Goal: Task Accomplishment & Management: Use online tool/utility

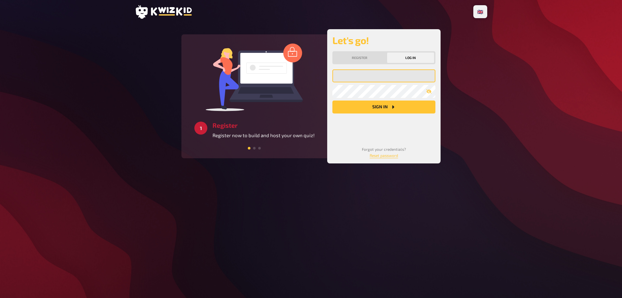
click at [362, 74] on input "email" at bounding box center [383, 75] width 103 height 13
type input "dschlapbach@sunrise.ch"
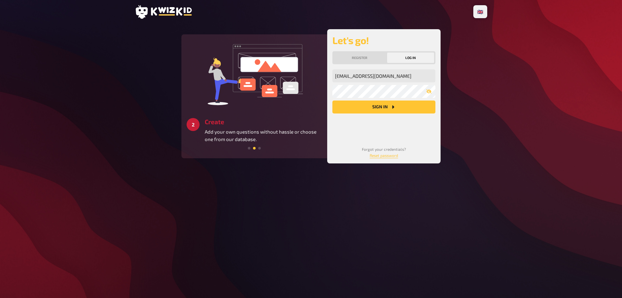
click at [380, 105] on button "Sign in" at bounding box center [383, 106] width 103 height 13
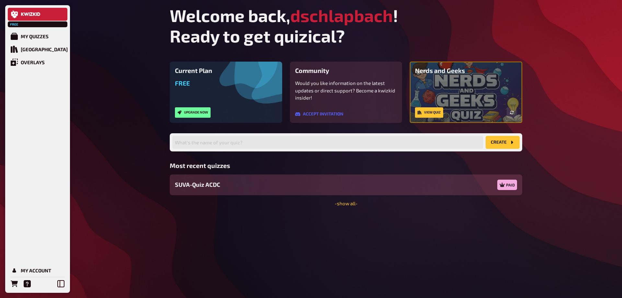
click at [211, 185] on span "SUVA-Quiz ACDC" at bounding box center [197, 184] width 45 height 9
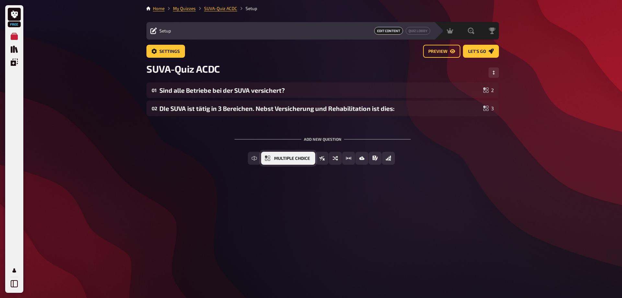
click at [288, 158] on span "Multiple Choice" at bounding box center [292, 158] width 36 height 5
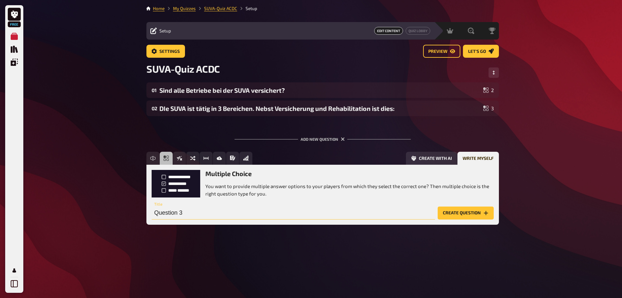
click at [194, 212] on input "Question 3" at bounding box center [293, 212] width 283 height 13
type input "Wieviele Massnahmen im Bereich Betriebssicherheit muss die ACDC umsetzen?"
click at [468, 213] on button "Create question" at bounding box center [466, 212] width 56 height 13
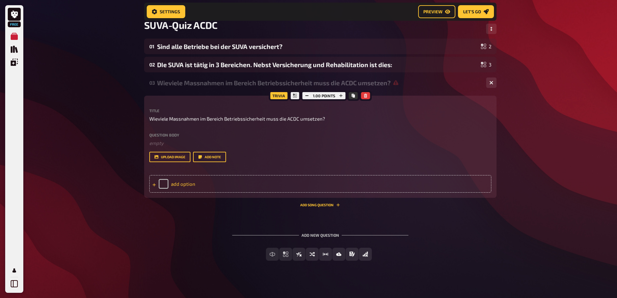
scroll to position [53, 0]
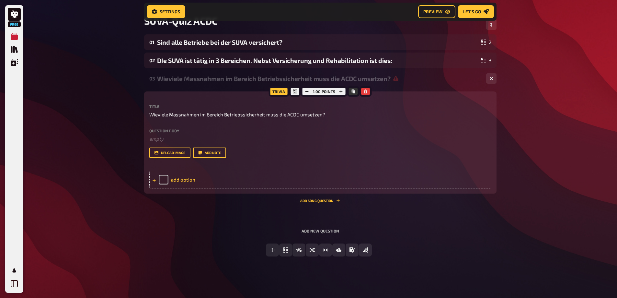
click at [183, 180] on div "add option" at bounding box center [320, 179] width 342 height 17
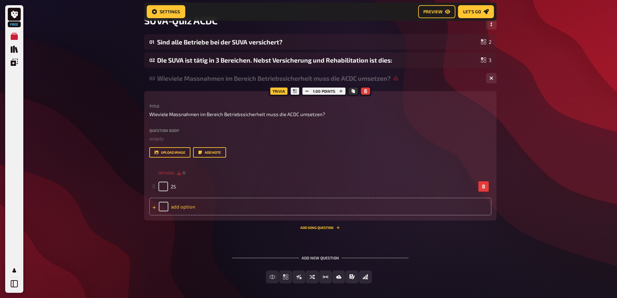
click at [193, 205] on div "add option" at bounding box center [320, 206] width 342 height 17
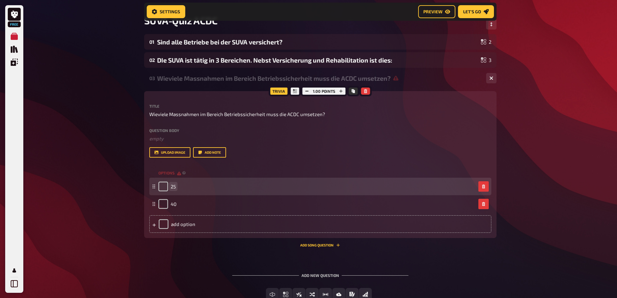
drag, startPoint x: 170, startPoint y: 187, endPoint x: 183, endPoint y: 191, distance: 13.8
click at [170, 187] on div "25" at bounding box center [166, 186] width 17 height 10
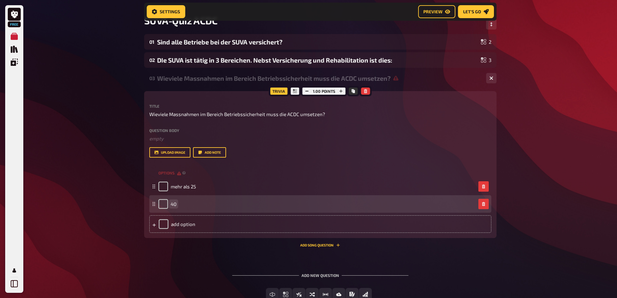
click at [171, 204] on span "40" at bounding box center [174, 204] width 6 height 6
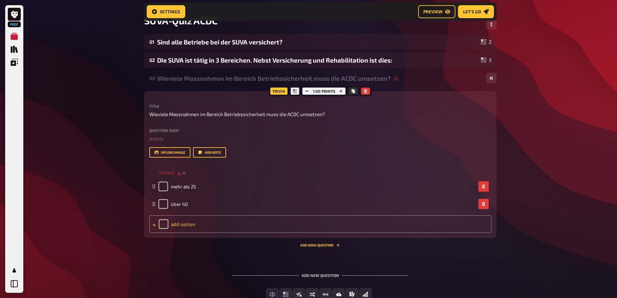
click at [170, 223] on div "add option" at bounding box center [320, 223] width 342 height 17
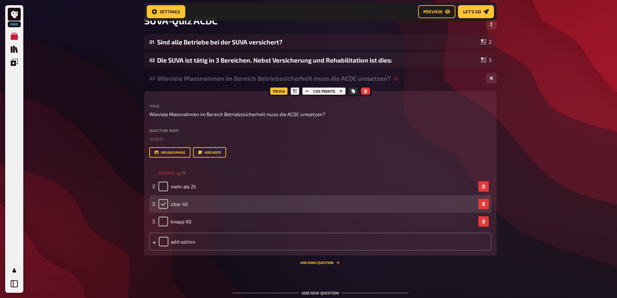
click at [162, 203] on input "checkbox" at bounding box center [163, 204] width 10 height 10
checkbox input "true"
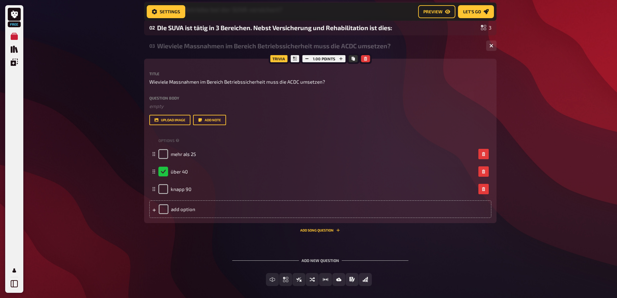
scroll to position [116, 0]
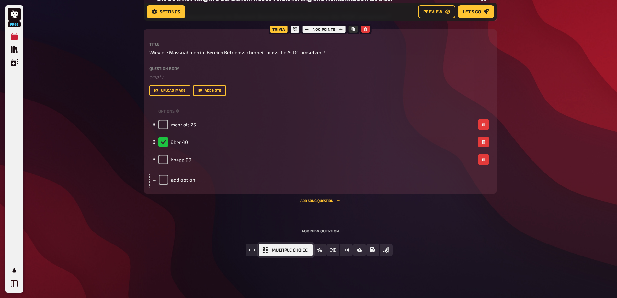
click at [284, 250] on span "Multiple Choice" at bounding box center [290, 250] width 36 height 5
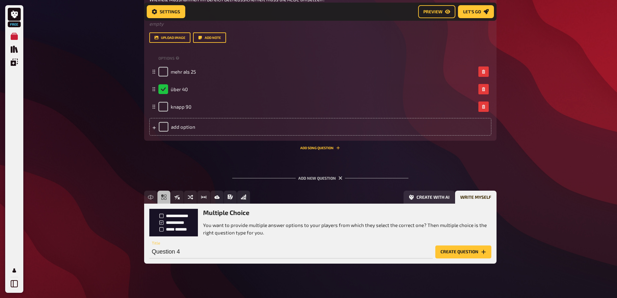
scroll to position [175, 0]
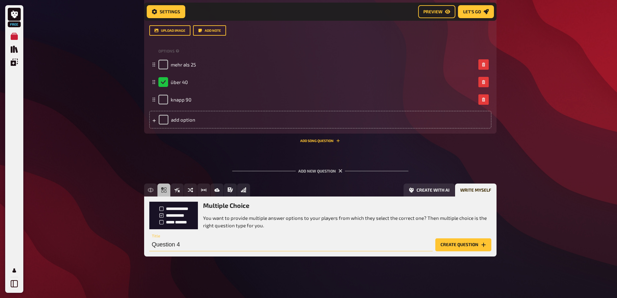
click at [228, 246] on input "Question 4" at bounding box center [290, 244] width 283 height 13
type input "Welches ist NICHT eine Pflicht des Arbeitnehmers im Bereich der Betriebssicherh…"
click at [469, 246] on button "Create question" at bounding box center [463, 244] width 56 height 13
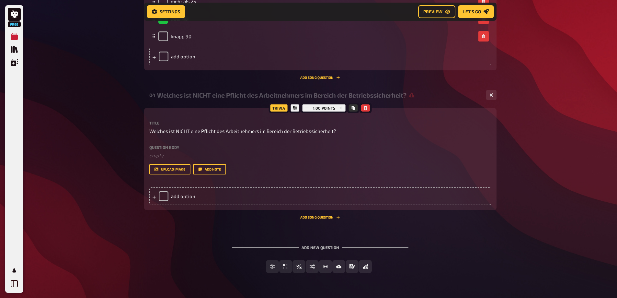
scroll to position [255, 0]
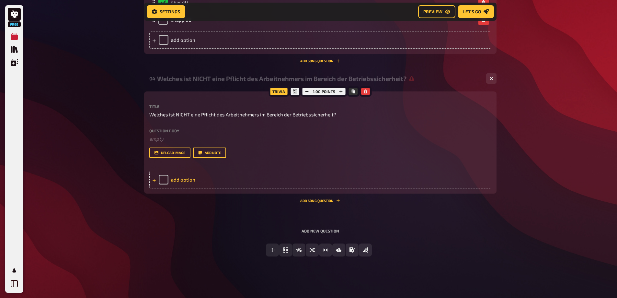
click at [177, 178] on div "add option" at bounding box center [320, 179] width 342 height 17
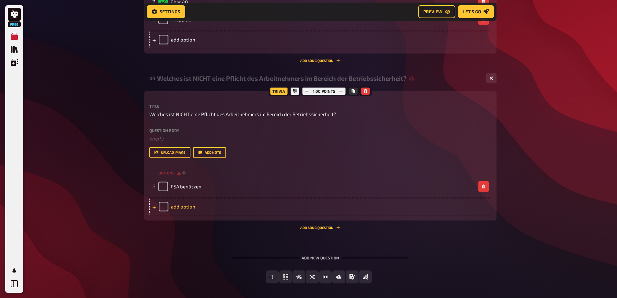
click at [184, 209] on div "add option" at bounding box center [320, 206] width 342 height 17
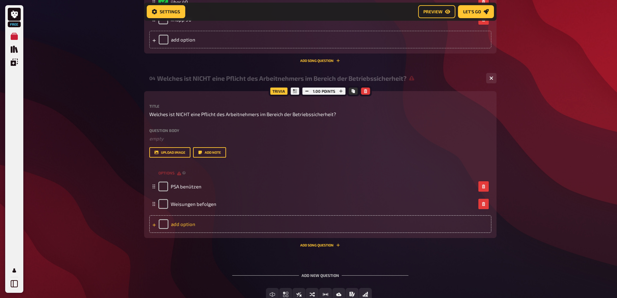
click at [180, 223] on div "add option" at bounding box center [320, 223] width 342 height 17
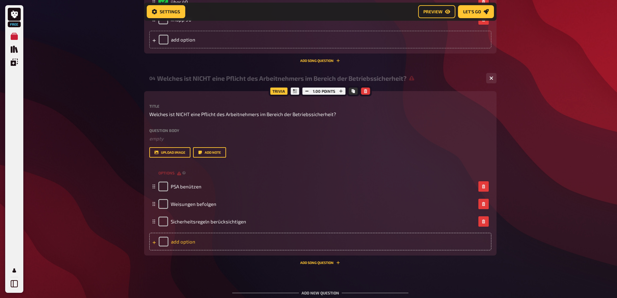
click at [194, 240] on div "add option" at bounding box center [320, 241] width 342 height 17
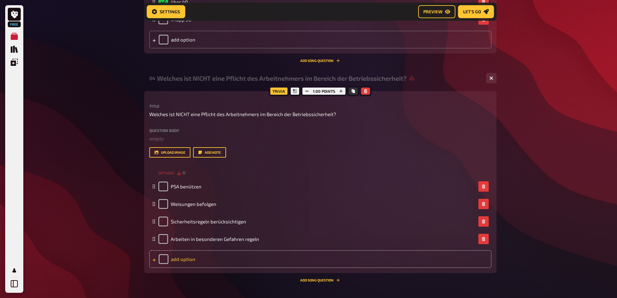
click at [198, 259] on div "add option" at bounding box center [320, 258] width 342 height 17
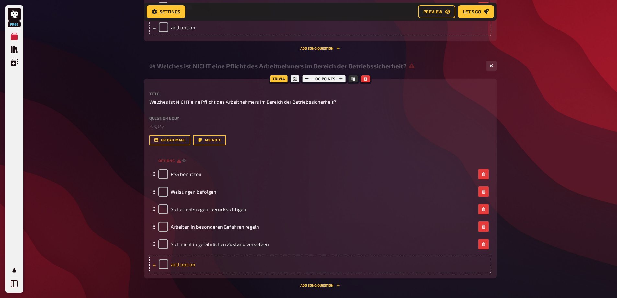
scroll to position [288, 0]
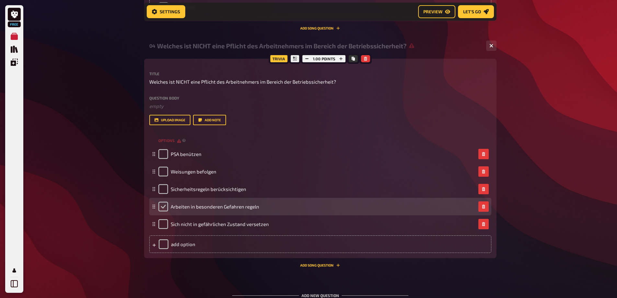
click at [161, 206] on input "checkbox" at bounding box center [163, 206] width 10 height 10
checkbox input "true"
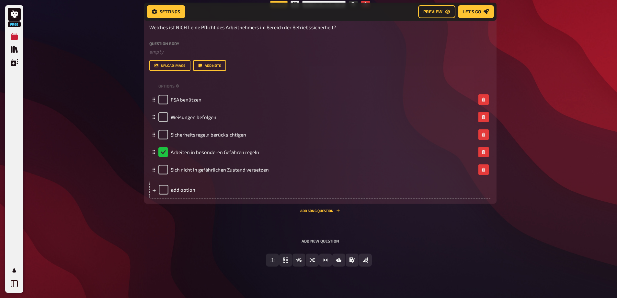
scroll to position [352, 0]
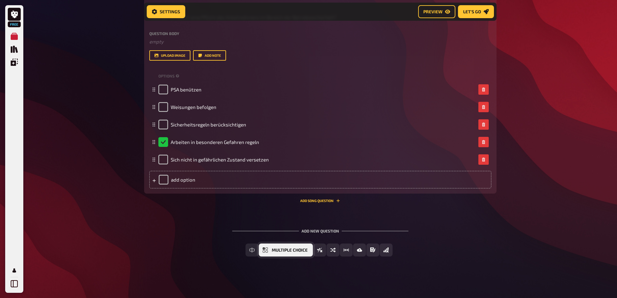
click at [285, 249] on span "Multiple Choice" at bounding box center [290, 250] width 36 height 5
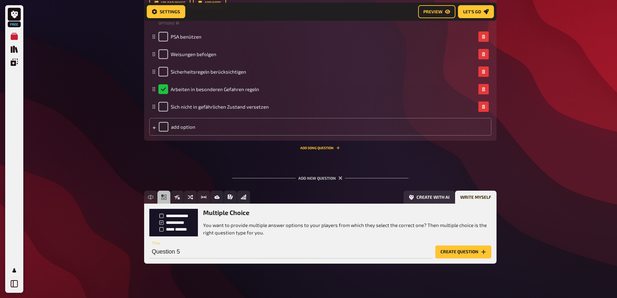
scroll to position [412, 0]
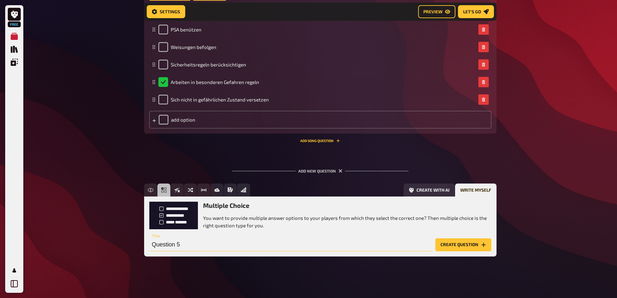
click at [209, 246] on input "Question 5" at bounding box center [290, 244] width 283 height 13
type input "5"
type input "5 Lebenswichtige Regeln - welche ist falsch formuliert?"
click at [455, 242] on button "Create question" at bounding box center [463, 244] width 56 height 13
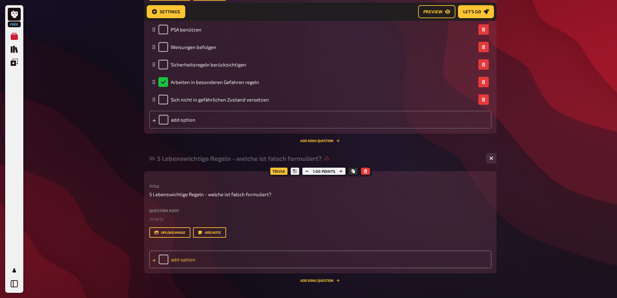
click at [183, 261] on div "add option" at bounding box center [320, 258] width 342 height 17
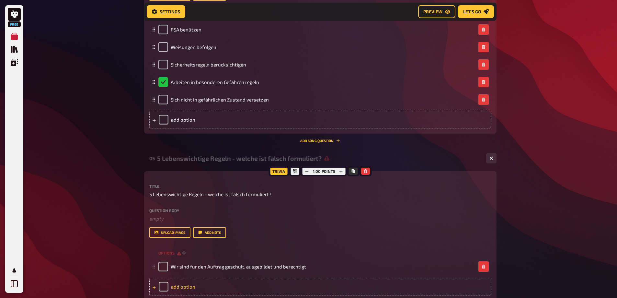
click at [182, 287] on div "add option" at bounding box center [320, 286] width 342 height 17
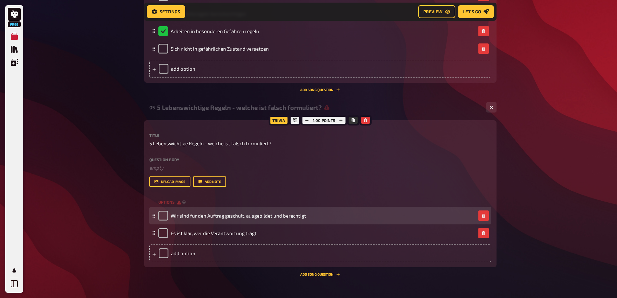
scroll to position [477, 0]
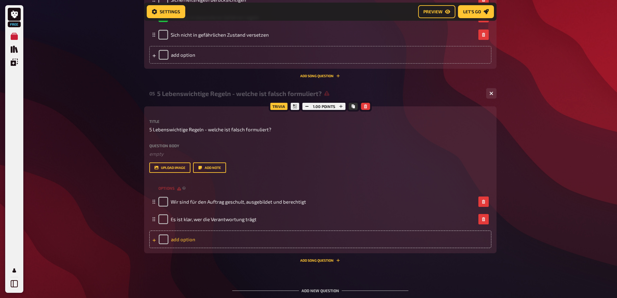
click at [178, 238] on div "add option" at bounding box center [320, 238] width 342 height 17
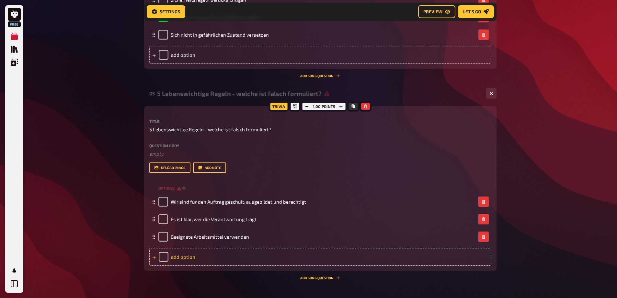
click at [195, 255] on div "add option" at bounding box center [320, 256] width 342 height 17
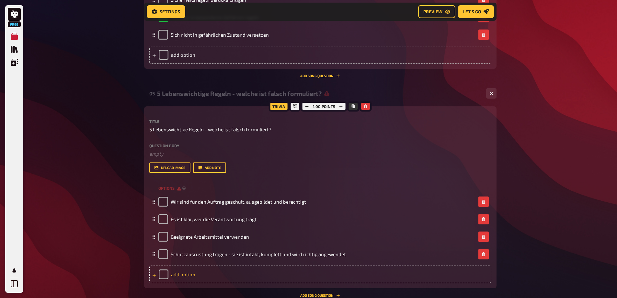
click at [192, 276] on div "add option" at bounding box center [320, 273] width 342 height 17
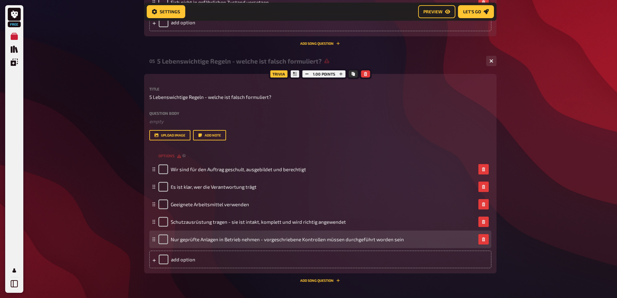
scroll to position [509, 0]
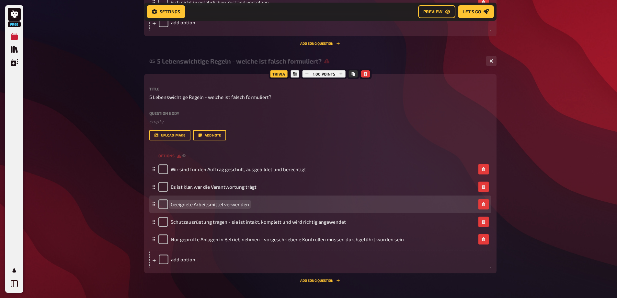
click at [260, 205] on div "Geeignete Arbeitsmittel verwenden" at bounding box center [316, 204] width 317 height 10
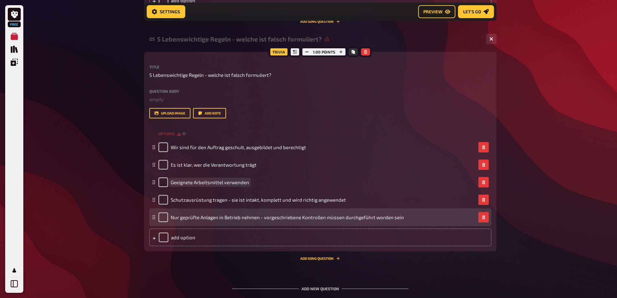
scroll to position [542, 0]
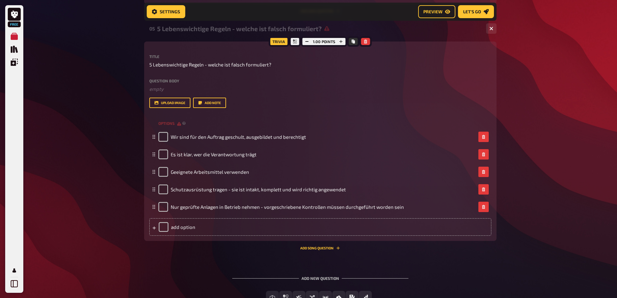
click at [395, 252] on div "05 5 Lebenswichtige Regeln - welche ist falsch formuliert? 5 Trivia 1.00 points…" at bounding box center [320, 138] width 352 height 234
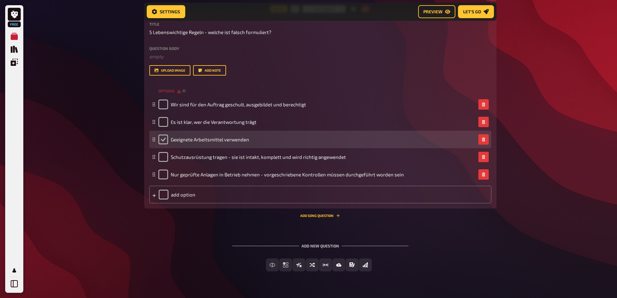
click at [161, 139] on input "checkbox" at bounding box center [163, 139] width 10 height 10
checkbox input "true"
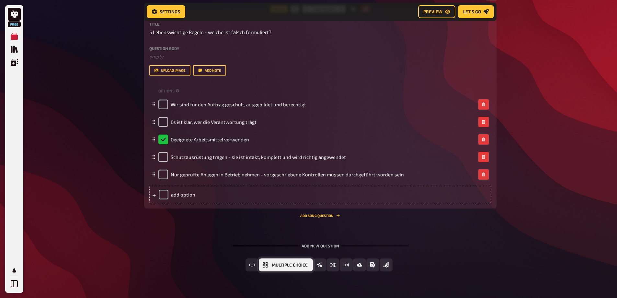
click at [284, 264] on span "Multiple Choice" at bounding box center [290, 265] width 36 height 5
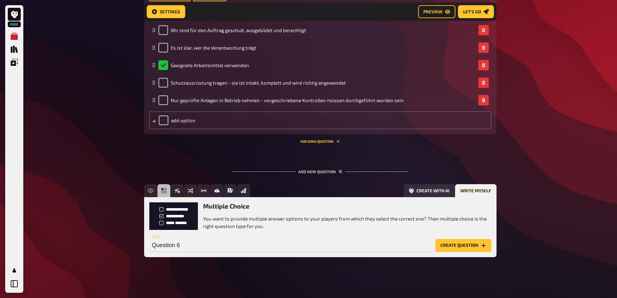
scroll to position [649, 0]
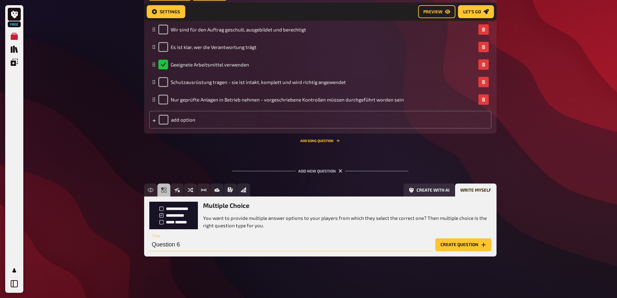
click at [226, 242] on input "Question 6" at bounding box center [290, 244] width 283 height 13
drag, startPoint x: 368, startPoint y: 243, endPoint x: 135, endPoint y: 239, distance: 232.9
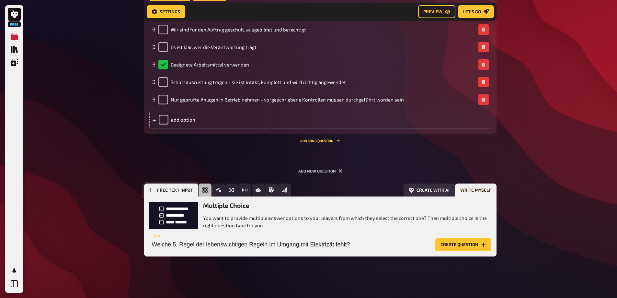
click at [163, 189] on span "Free Text Input" at bounding box center [175, 190] width 36 height 5
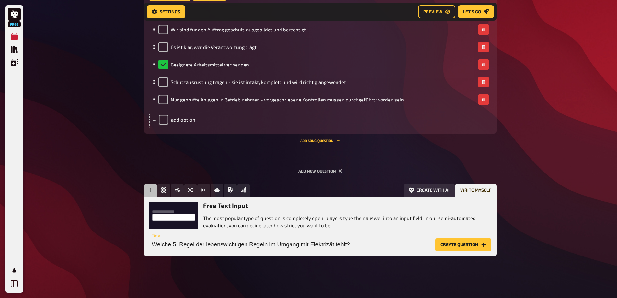
click at [360, 243] on input "Welche 5. Regel der lebenswichtigen Regeln im Umgang mit Elektrizät fehlt?" at bounding box center [290, 244] width 283 height 13
type input "Welche 5. Regel der lebenswichtigen Regeln im Umgang mit Elektrizät fehlt? Frei…"
click at [467, 245] on button "Create question" at bounding box center [463, 244] width 56 height 13
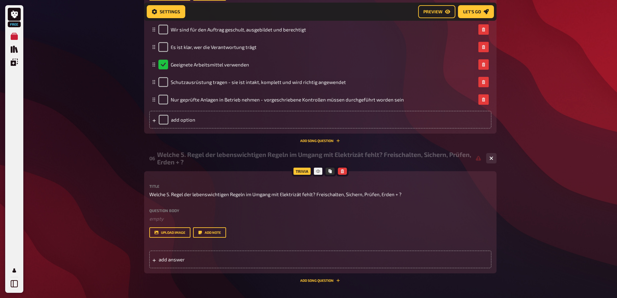
click at [460, 157] on div "Welche 5. Regel der lebenswichtigen Regeln im Umgang mit Elektrizät fehlt? Frei…" at bounding box center [319, 158] width 324 height 15
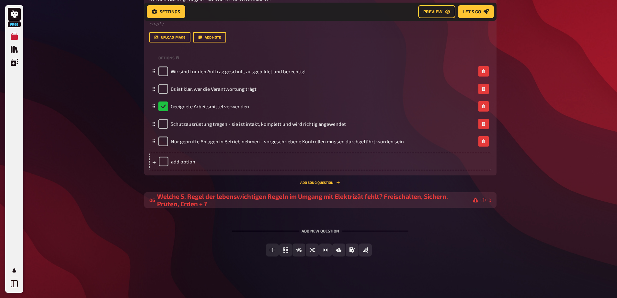
scroll to position [607, 0]
click at [414, 202] on div "Welche 5. Regel der lebenswichtigen Regeln im Umgang mit Elektrizät fehlt? Frei…" at bounding box center [317, 199] width 321 height 15
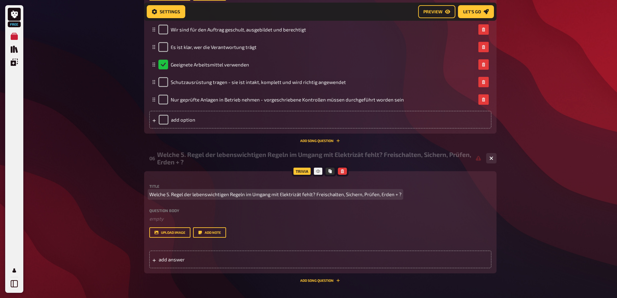
click at [293, 191] on span "Welche 5. Regel der lebenswichtigen Regeln im Umgang mit Elektrizät fehlt? Frei…" at bounding box center [275, 193] width 252 height 7
drag, startPoint x: 317, startPoint y: 193, endPoint x: 406, endPoint y: 192, distance: 88.8
click at [406, 192] on p "Welche 5. Regel der lebenswichtigen Regeln im Umgang mit Elektrizät fehlt? Frei…" at bounding box center [320, 193] width 342 height 7
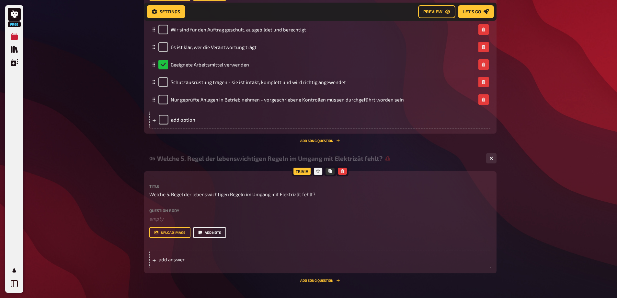
click at [213, 232] on button "Add note" at bounding box center [209, 232] width 33 height 10
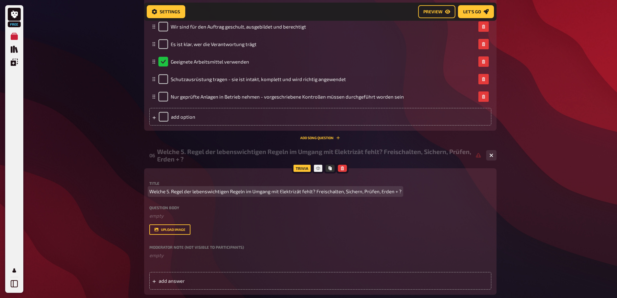
scroll to position [681, 0]
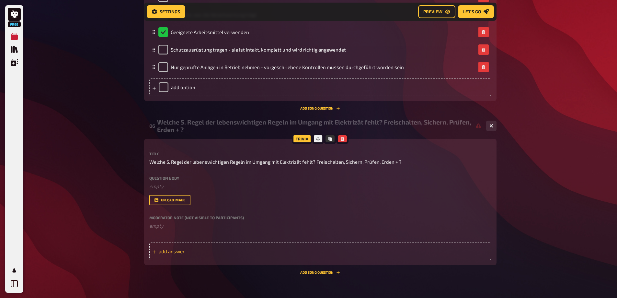
click at [184, 252] on span "add answer" at bounding box center [209, 251] width 101 height 6
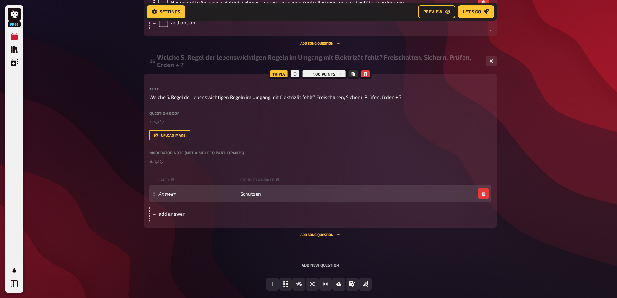
scroll to position [746, 0]
drag, startPoint x: 270, startPoint y: 195, endPoint x: 228, endPoint y: 195, distance: 42.1
click at [228, 195] on div "Answer Schützen" at bounding box center [316, 193] width 317 height 6
click at [258, 194] on span "Schützen" at bounding box center [250, 193] width 21 height 6
drag, startPoint x: 258, startPoint y: 194, endPoint x: 224, endPoint y: 193, distance: 33.4
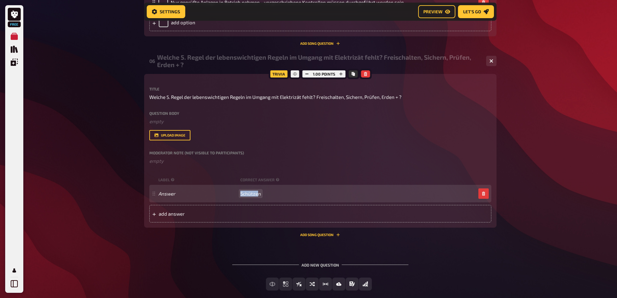
click at [224, 193] on div "Answer Schützen" at bounding box center [316, 193] width 317 height 6
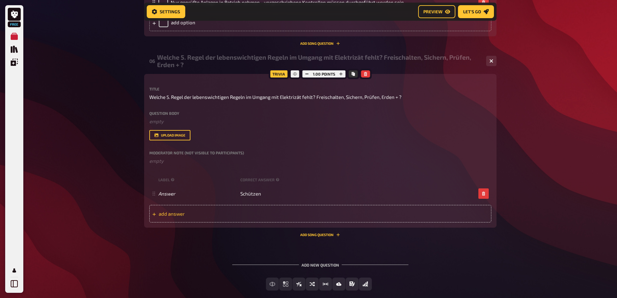
click at [188, 211] on span "add answer" at bounding box center [209, 214] width 101 height 6
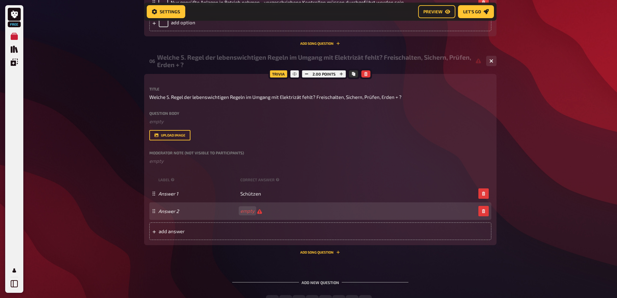
click at [266, 212] on div "Answer 2 empty" at bounding box center [316, 211] width 317 height 6
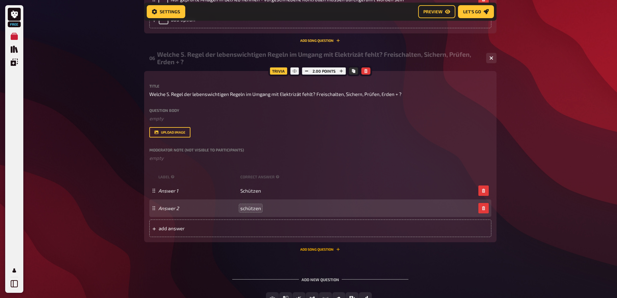
scroll to position [778, 0]
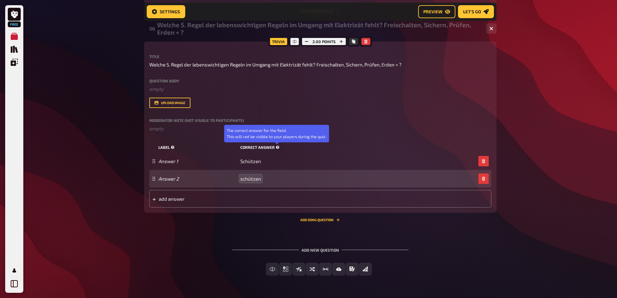
click at [277, 147] on icon at bounding box center [278, 147] width 4 height 4
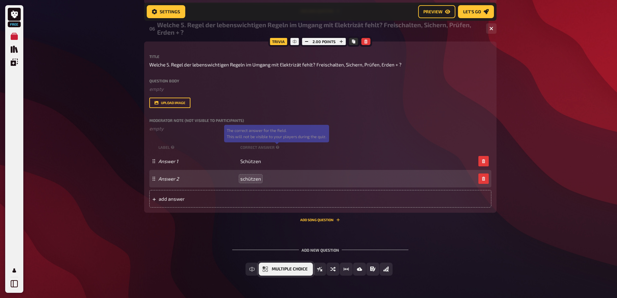
click at [277, 269] on span "Multiple Choice" at bounding box center [290, 269] width 36 height 5
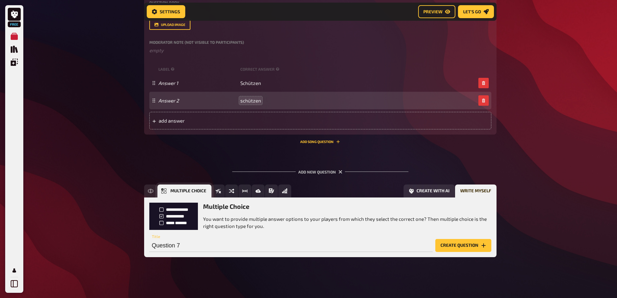
scroll to position [857, 0]
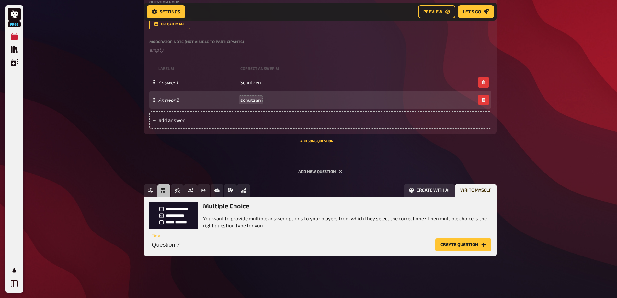
click at [246, 247] on input "Question 7" at bounding box center [290, 244] width 283 height 13
type input "i"
type input "Wie heisst die Abkürzung für den Sicherheitsbeauftragten des Betriebes?"
click at [465, 245] on button "Create question" at bounding box center [463, 244] width 56 height 13
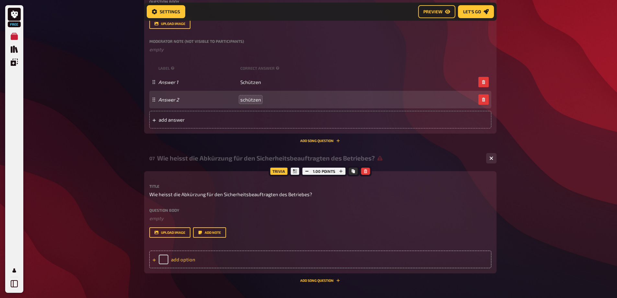
click at [206, 258] on div "add option" at bounding box center [320, 258] width 342 height 17
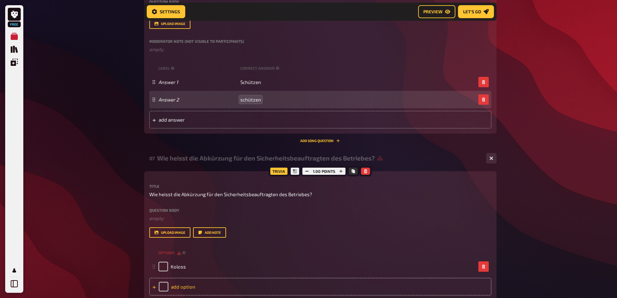
click at [203, 286] on div "add option" at bounding box center [320, 286] width 342 height 17
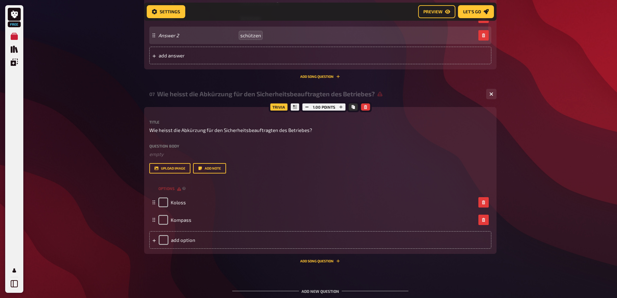
scroll to position [922, 0]
click at [217, 240] on div "add option" at bounding box center [320, 238] width 342 height 17
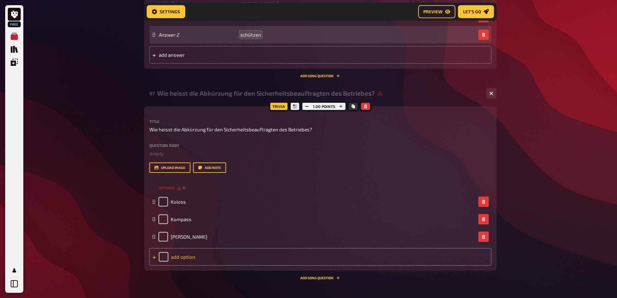
click at [190, 257] on div "add option" at bounding box center [320, 256] width 342 height 17
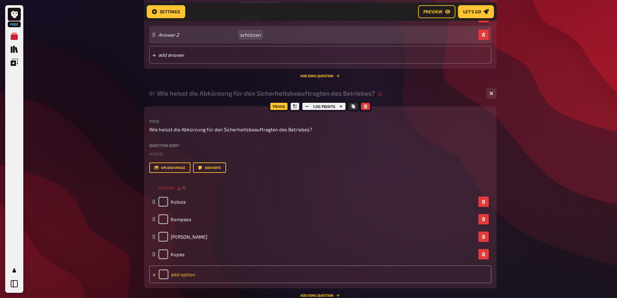
click at [190, 273] on div "add option" at bounding box center [320, 273] width 342 height 17
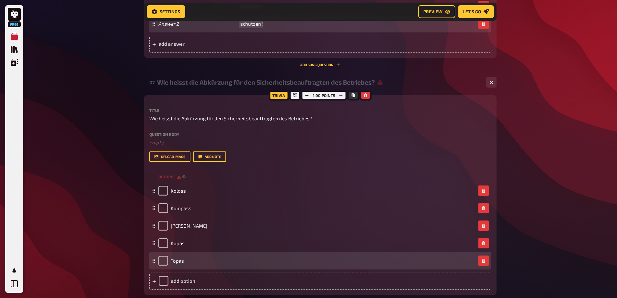
scroll to position [955, 0]
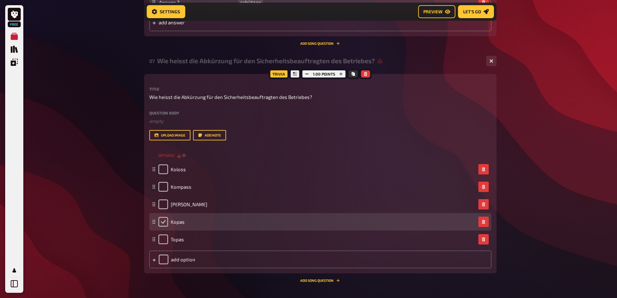
click at [163, 220] on input "checkbox" at bounding box center [163, 222] width 10 height 10
checkbox input "true"
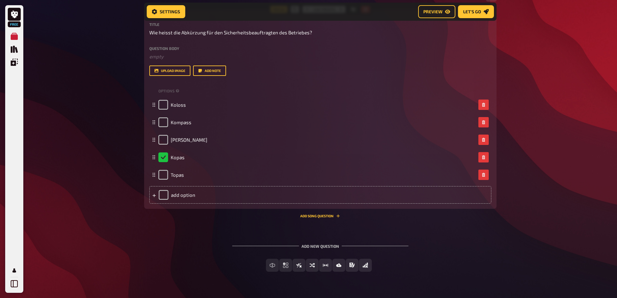
scroll to position [1019, 0]
click at [278, 264] on span "Multiple Choice" at bounding box center [290, 264] width 36 height 5
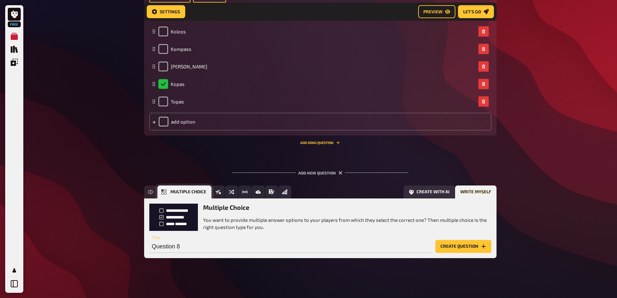
scroll to position [1094, 0]
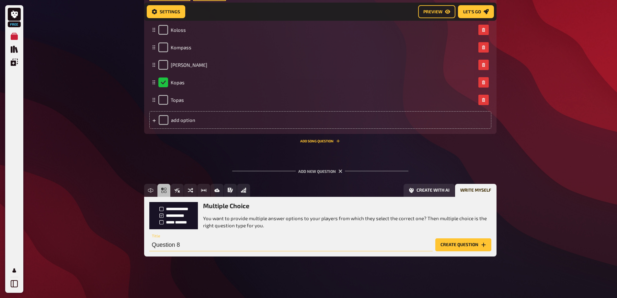
click at [230, 244] on input "Question 8" at bounding box center [290, 244] width 283 height 13
click at [227, 246] on input "Was machen wir immer bei Serviceaufträgen" at bounding box center [290, 244] width 283 height 13
click at [237, 244] on input "Was machen wir immer bei Serviceaufträgen" at bounding box center [290, 244] width 283 height 13
drag, startPoint x: 224, startPoint y: 244, endPoint x: 269, endPoint y: 243, distance: 44.4
click at [269, 243] on input "Was machen wir immer bei Serviceaufträgen" at bounding box center [290, 244] width 283 height 13
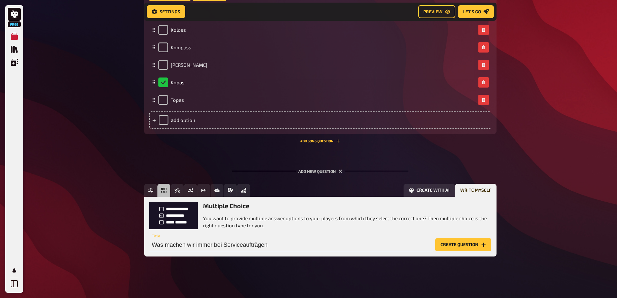
click at [269, 243] on input "Was machen wir immer bei Serviceaufträgen" at bounding box center [290, 244] width 283 height 13
drag, startPoint x: 226, startPoint y: 243, endPoint x: 304, endPoint y: 241, distance: 78.1
click at [304, 241] on input "Was machen wir immer bei Serviceaufträgen" at bounding box center [290, 244] width 283 height 13
type input "Was machen wir immer vor Ort durch bei Serviceaufträgen?"
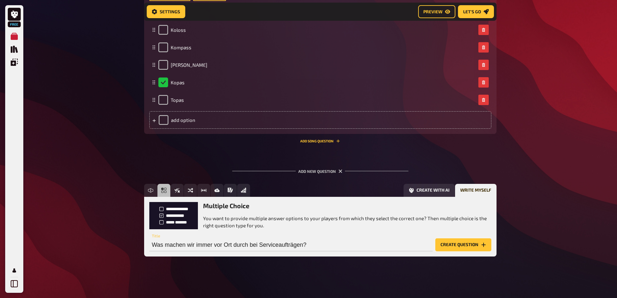
click at [449, 245] on button "Create question" at bounding box center [463, 244] width 56 height 13
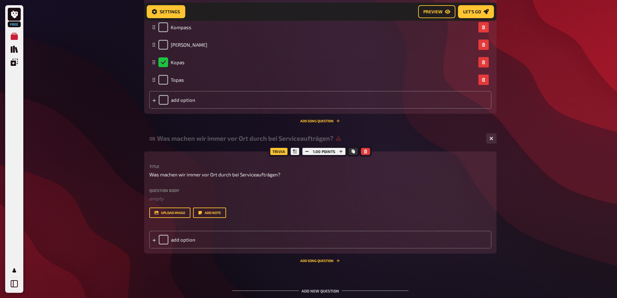
scroll to position [1127, 0]
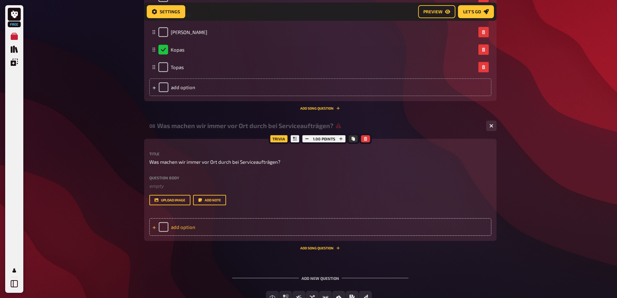
click at [194, 226] on div "add option" at bounding box center [320, 226] width 342 height 17
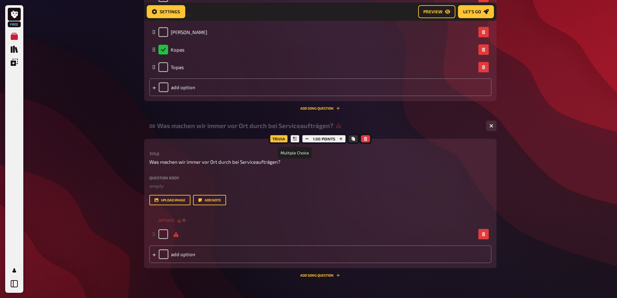
click at [296, 138] on icon at bounding box center [295, 139] width 4 height 4
click at [295, 140] on icon at bounding box center [295, 139] width 4 height 4
drag, startPoint x: 150, startPoint y: 161, endPoint x: 288, endPoint y: 163, distance: 138.0
click at [288, 163] on p "Was machen wir immer vor Ort durch bei Serviceaufträgen?" at bounding box center [320, 161] width 342 height 7
copy span "Was machen wir immer vor Ort durch bei Serviceaufträgen?"
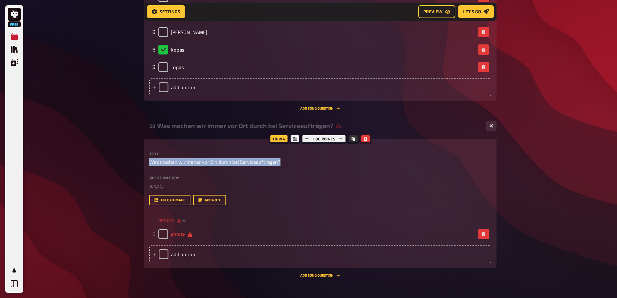
click at [364, 140] on icon "button" at bounding box center [365, 139] width 3 height 4
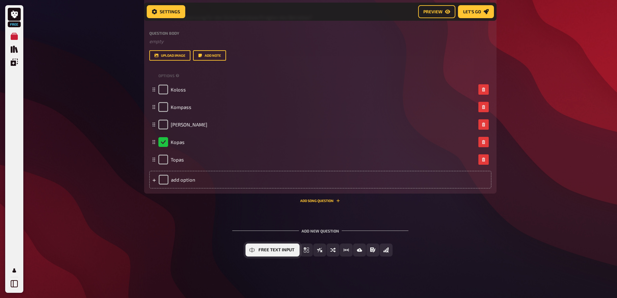
click at [271, 250] on span "Free Text Input" at bounding box center [276, 249] width 36 height 5
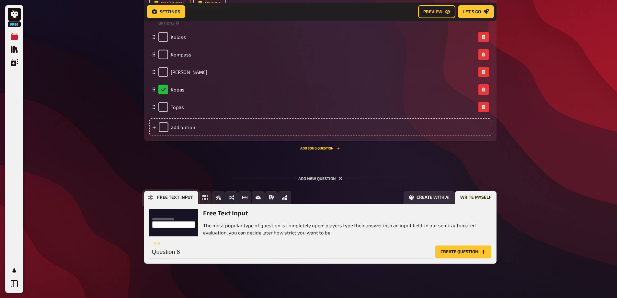
scroll to position [1094, 0]
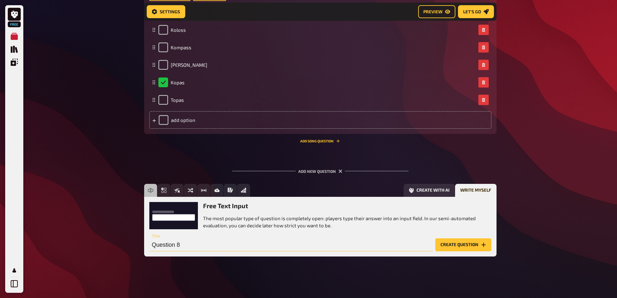
click at [228, 243] on input "Question 8" at bounding box center [290, 244] width 283 height 13
paste input "Was machen wir immer vor Ort durch bei Serviceaufträgen?"
type input "Was machen wir immer vor Ort durch bei Serviceaufträgen?"
click at [454, 246] on button "Create question" at bounding box center [463, 244] width 56 height 13
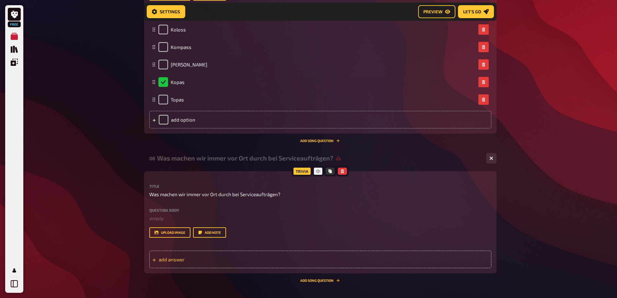
click at [216, 260] on span "add answer" at bounding box center [209, 259] width 101 height 6
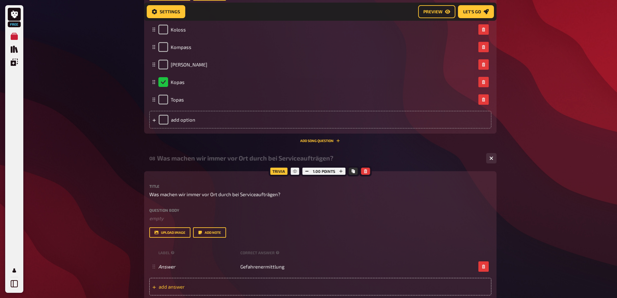
click at [244, 281] on div "add answer" at bounding box center [320, 286] width 342 height 17
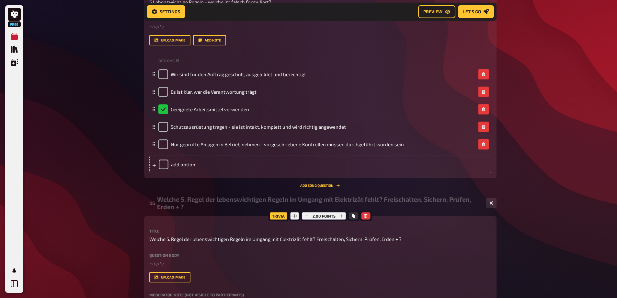
scroll to position [603, 0]
click at [168, 14] on span "Settings" at bounding box center [170, 11] width 20 height 5
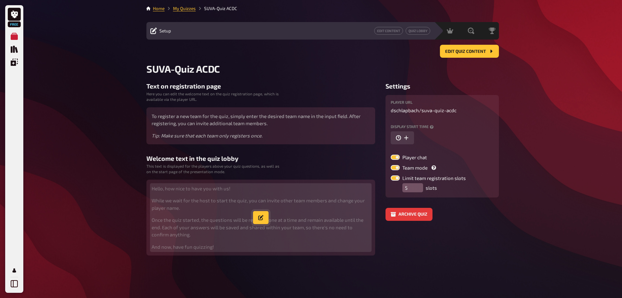
click at [263, 218] on button "button" at bounding box center [261, 217] width 16 height 13
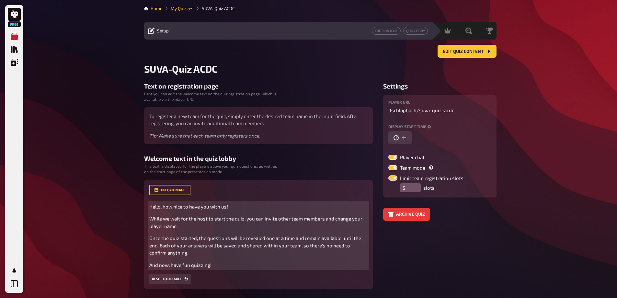
click at [196, 213] on div "Hello, how nice to have you with us! While we wait for the host to start the qu…" at bounding box center [258, 236] width 218 height 66
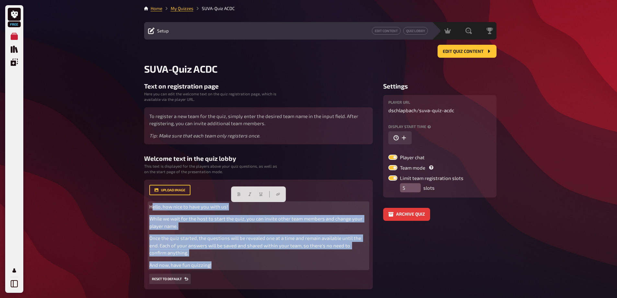
drag, startPoint x: 152, startPoint y: 206, endPoint x: 252, endPoint y: 265, distance: 116.3
click at [252, 265] on div "Hello, how nice to have you with us! While we wait for the host to start the qu…" at bounding box center [258, 236] width 218 height 66
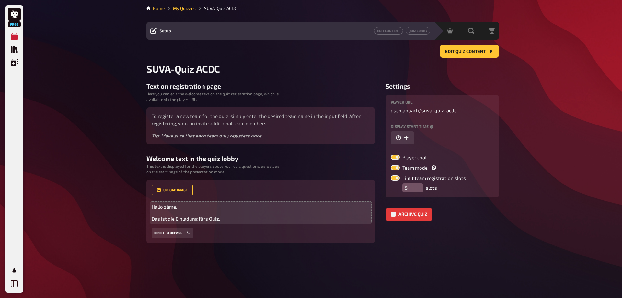
click at [392, 166] on label at bounding box center [395, 167] width 9 height 5
click at [391, 165] on input "Team mode" at bounding box center [390, 165] width 0 height 0
checkbox input "false"
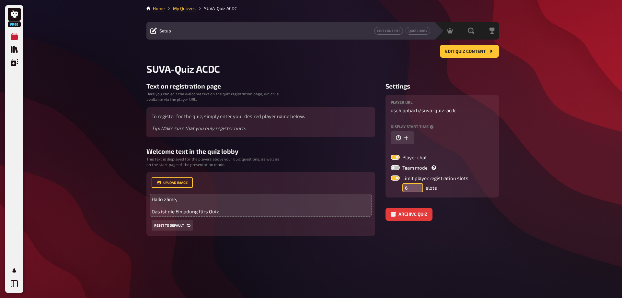
click at [418, 183] on input "6" at bounding box center [412, 187] width 21 height 9
click at [418, 183] on input "7" at bounding box center [412, 187] width 21 height 9
click at [418, 183] on input "8" at bounding box center [412, 187] width 21 height 9
click at [418, 183] on input "9" at bounding box center [412, 187] width 21 height 9
type input "10"
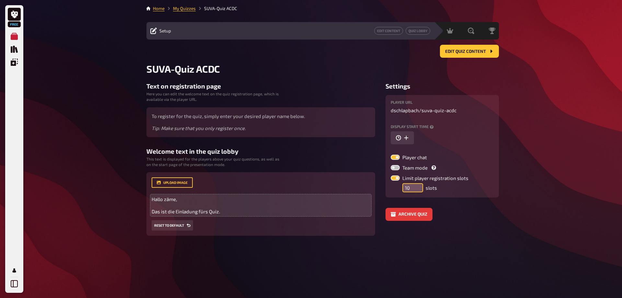
click at [418, 183] on input "10" at bounding box center [412, 187] width 21 height 9
click at [394, 157] on label at bounding box center [395, 156] width 9 height 5
click at [391, 154] on input "Player chat" at bounding box center [390, 154] width 0 height 0
checkbox input "false"
click at [460, 51] on span "Edit Quiz content" at bounding box center [465, 51] width 41 height 5
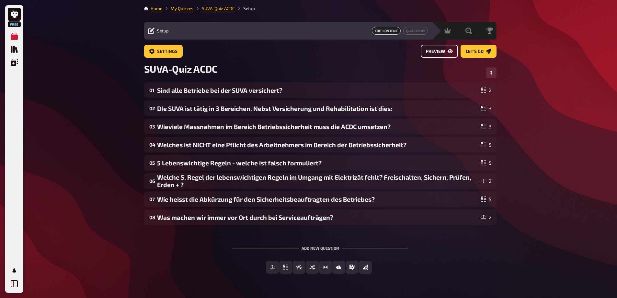
click at [434, 49] on span "Preview" at bounding box center [435, 51] width 19 height 5
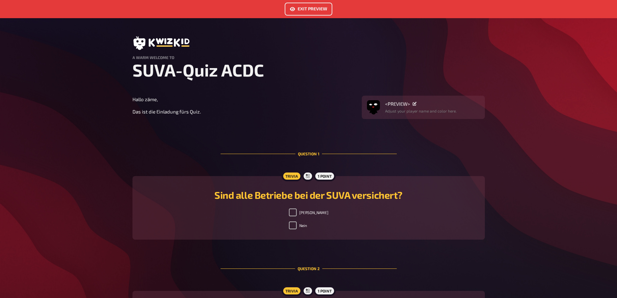
click at [316, 10] on link "Exit Preview" at bounding box center [309, 9] width 48 height 13
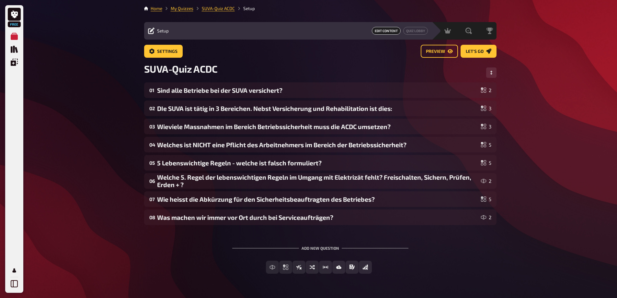
click at [113, 84] on div "Free My Quizzes Quiz Library Overlays My Account Home My Quizzes SUVA-Quiz ACDC…" at bounding box center [308, 157] width 617 height 315
click at [179, 9] on link "My Quizzes" at bounding box center [182, 8] width 23 height 5
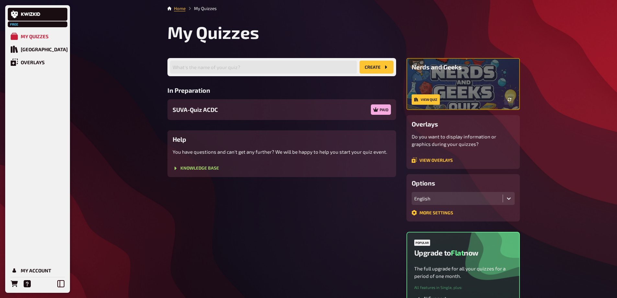
click at [371, 67] on button "create" at bounding box center [377, 67] width 34 height 13
click at [269, 65] on input "text" at bounding box center [263, 67] width 187 height 13
type input "Test Quiz"
click at [371, 67] on button "create" at bounding box center [377, 67] width 34 height 13
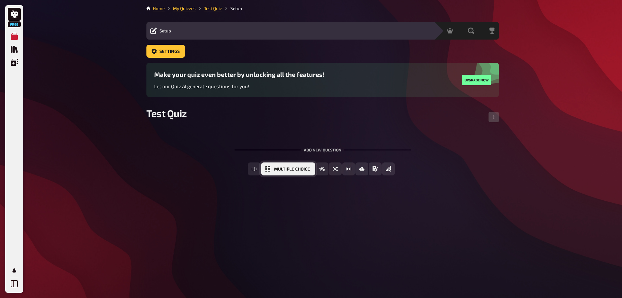
click at [289, 171] on span "Multiple Choice" at bounding box center [292, 169] width 36 height 5
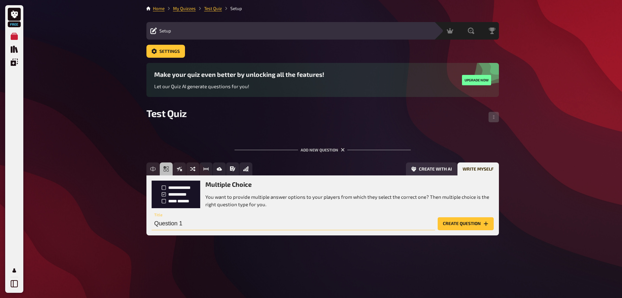
click at [244, 225] on input "Question 1" at bounding box center [293, 223] width 283 height 13
type input "K"
type input "Was gibt 2 + 2"
click at [454, 224] on button "Create question" at bounding box center [466, 223] width 56 height 13
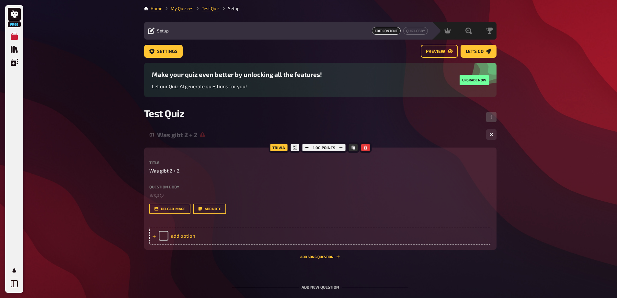
click at [181, 238] on div "add option" at bounding box center [320, 235] width 342 height 17
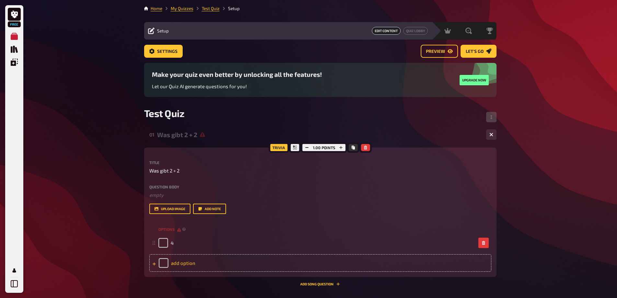
click at [188, 262] on div "add option" at bounding box center [320, 262] width 342 height 17
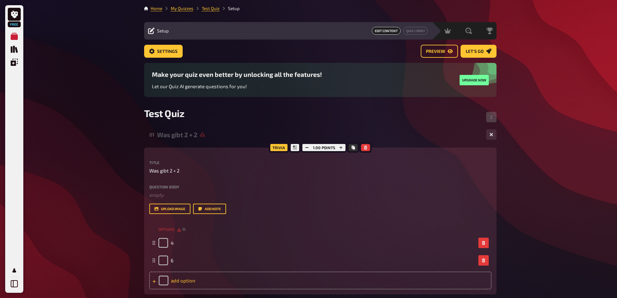
click at [189, 280] on div "add option" at bounding box center [320, 279] width 342 height 17
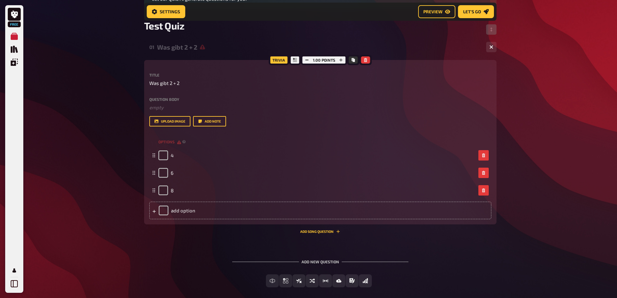
scroll to position [124, 0]
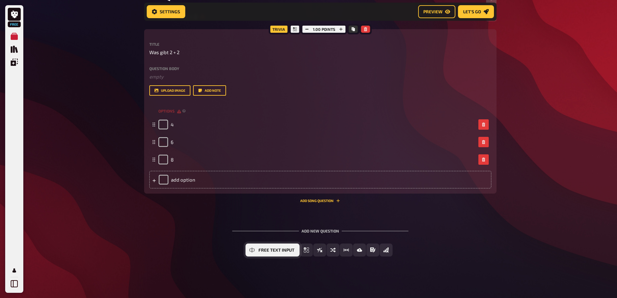
click at [271, 250] on span "Free Text Input" at bounding box center [276, 250] width 36 height 5
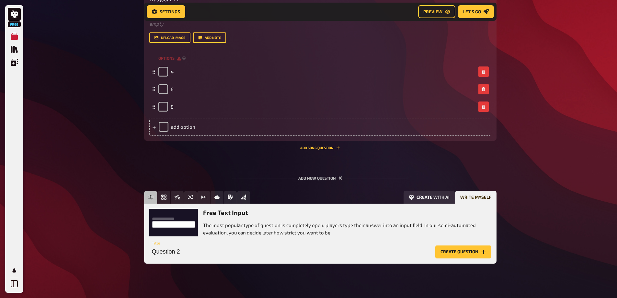
scroll to position [184, 0]
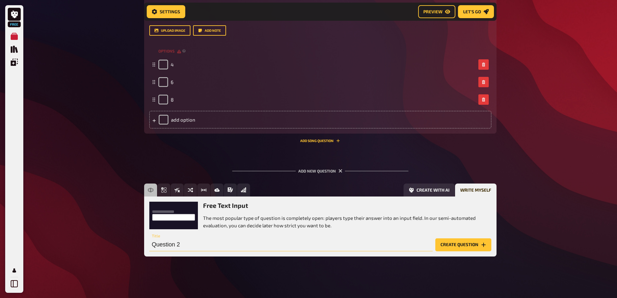
click at [219, 246] on input "Question 2" at bounding box center [290, 244] width 283 height 13
type input "Wer hat Amerika entdeckt?"
click at [462, 245] on button "Create question" at bounding box center [463, 244] width 56 height 13
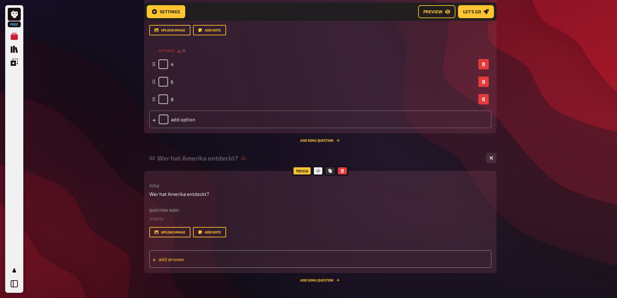
click at [228, 258] on span "add answer" at bounding box center [209, 259] width 101 height 6
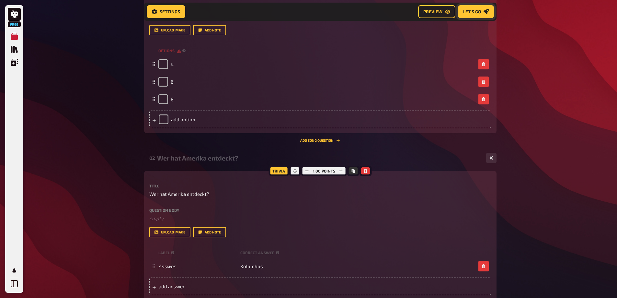
drag, startPoint x: 471, startPoint y: 11, endPoint x: 475, endPoint y: 17, distance: 6.5
click at [471, 11] on span "Let's go" at bounding box center [472, 11] width 18 height 5
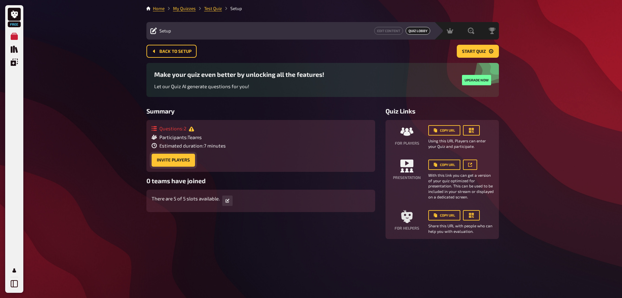
click at [174, 162] on button "Invite Players" at bounding box center [173, 160] width 43 height 13
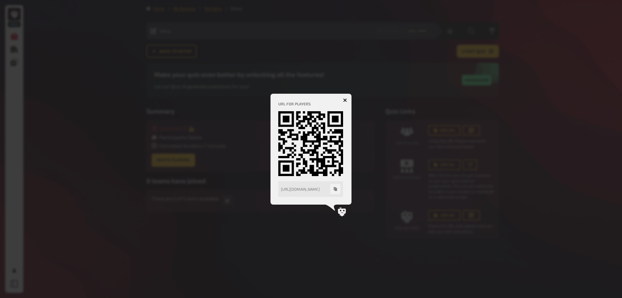
click at [345, 98] on icon "button" at bounding box center [345, 100] width 4 height 4
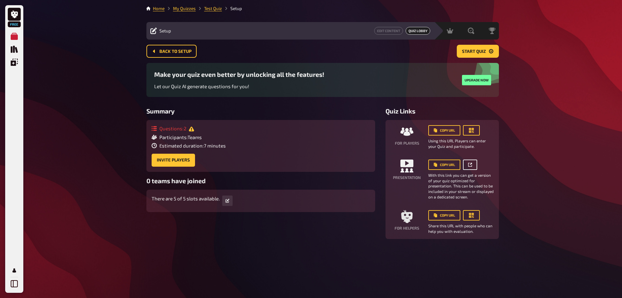
click at [469, 165] on icon at bounding box center [470, 165] width 4 height 4
click at [470, 165] on icon at bounding box center [471, 164] width 2 height 2
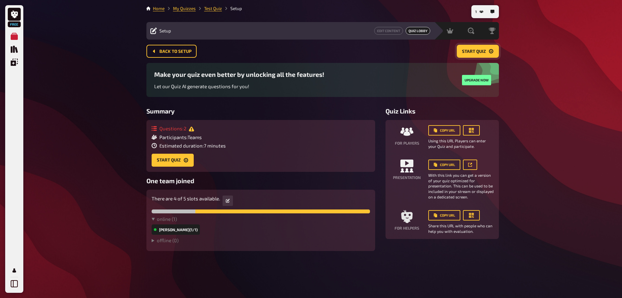
click at [475, 51] on span "Start Quiz" at bounding box center [474, 51] width 24 height 5
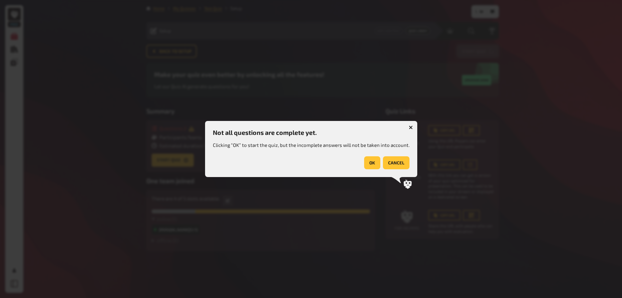
click at [372, 161] on button "OK" at bounding box center [372, 162] width 16 height 13
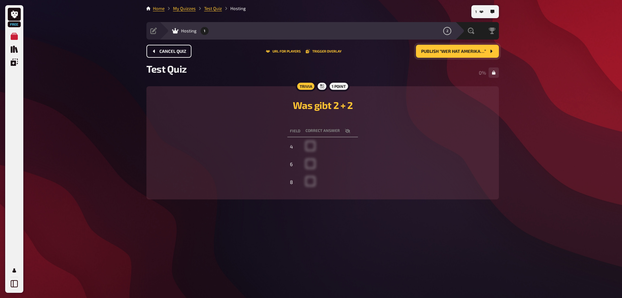
click at [157, 52] on button "Cancel Quiz" at bounding box center [168, 51] width 45 height 13
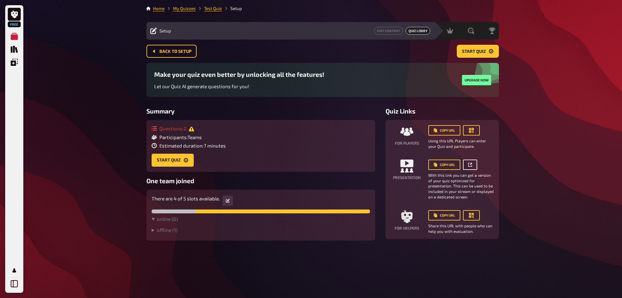
click at [471, 165] on icon at bounding box center [470, 165] width 4 height 4
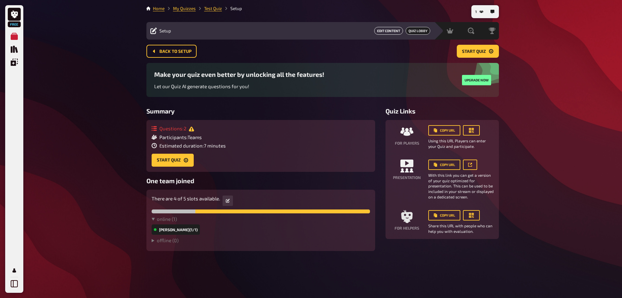
click at [389, 32] on link "Edit Content" at bounding box center [388, 31] width 29 height 8
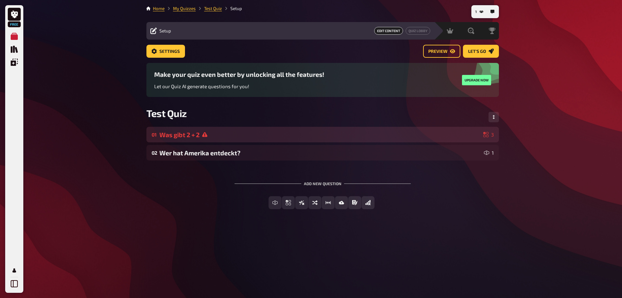
click at [261, 135] on div "Was gibt 2 + 2" at bounding box center [319, 134] width 321 height 7
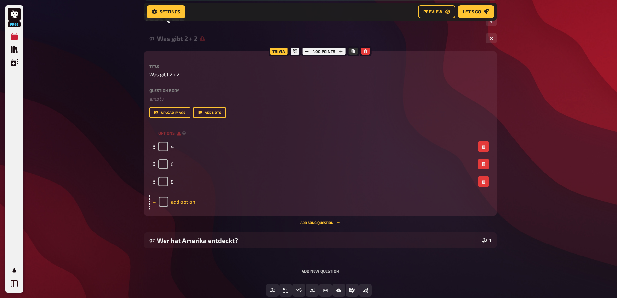
scroll to position [102, 0]
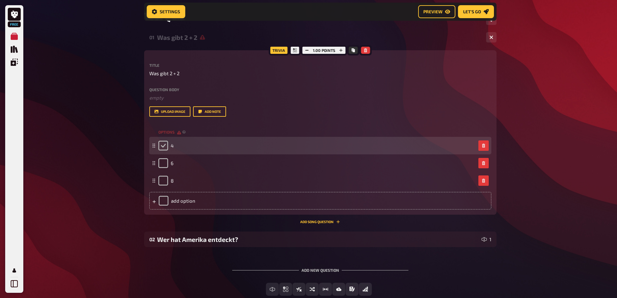
drag, startPoint x: 165, startPoint y: 147, endPoint x: 170, endPoint y: 149, distance: 5.8
click at [165, 147] on input "checkbox" at bounding box center [163, 146] width 10 height 10
checkbox input "true"
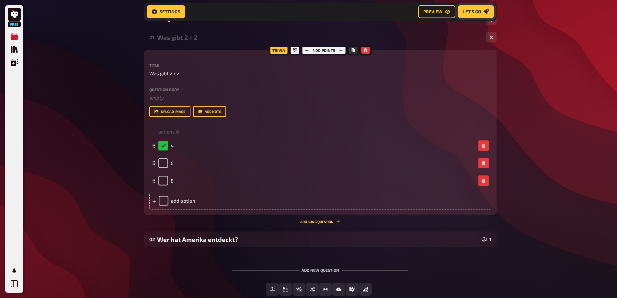
click at [475, 12] on span "Let's go" at bounding box center [472, 11] width 18 height 5
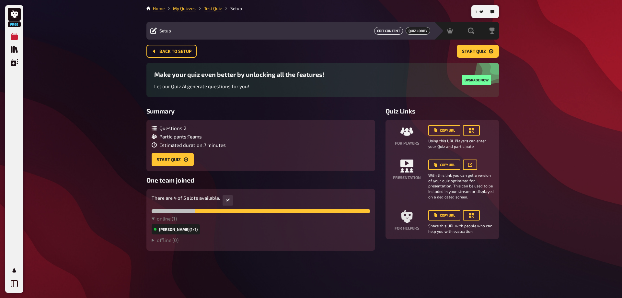
click at [390, 32] on link "Edit Content" at bounding box center [388, 31] width 29 height 8
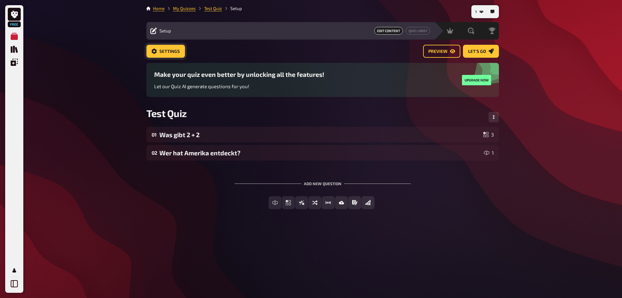
click at [173, 52] on span "Settings" at bounding box center [169, 51] width 20 height 5
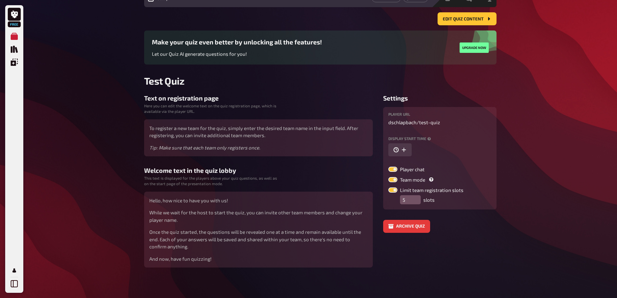
click at [391, 180] on label at bounding box center [392, 179] width 9 height 5
click at [388, 177] on input "Team mode" at bounding box center [388, 177] width 0 height 0
checkbox input "false"
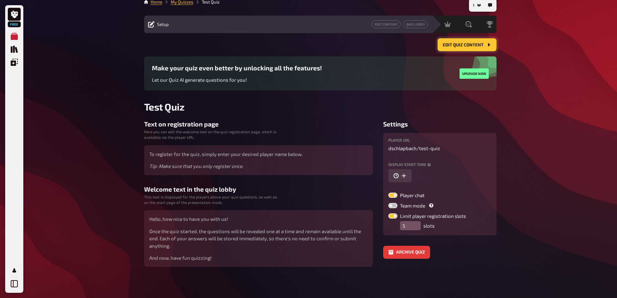
click at [472, 43] on span "Edit Quiz content" at bounding box center [463, 45] width 41 height 5
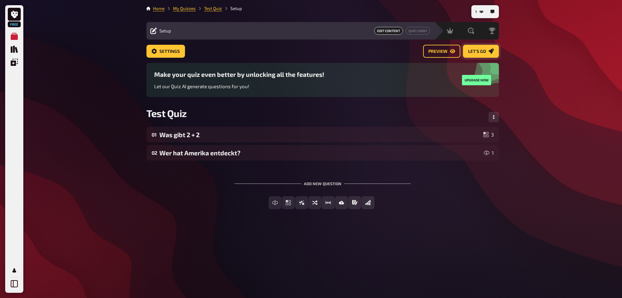
click at [483, 51] on span "Let's go" at bounding box center [477, 51] width 18 height 5
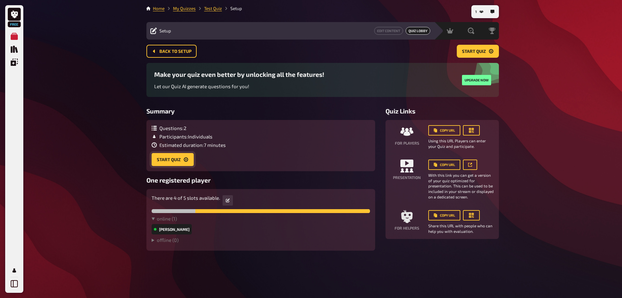
click at [171, 159] on button "Start Quiz" at bounding box center [173, 159] width 42 height 13
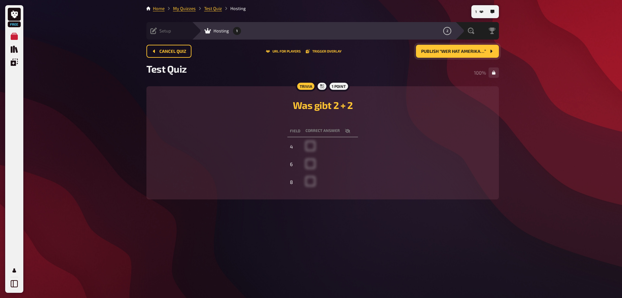
click at [453, 51] on span "Publish “Wer hat Amerika…”" at bounding box center [453, 51] width 65 height 5
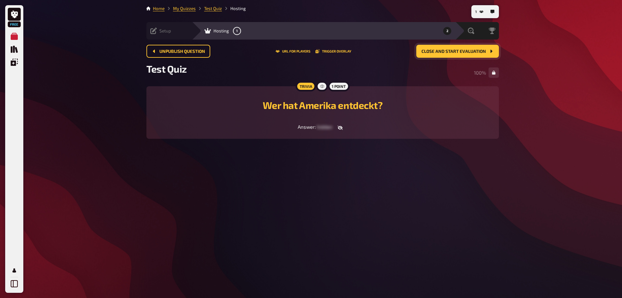
click at [460, 55] on button "Close and start evaluation" at bounding box center [457, 51] width 83 height 13
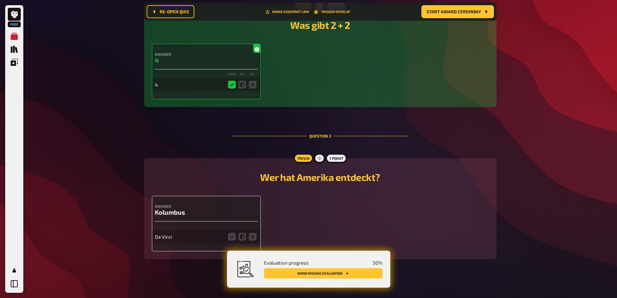
scroll to position [154, 0]
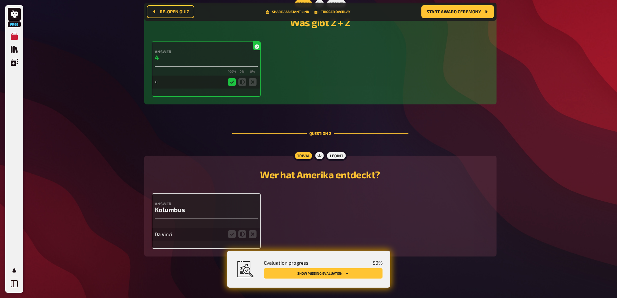
click at [342, 274] on button "Show missing evaluation" at bounding box center [323, 273] width 119 height 10
click at [343, 272] on button "Show missing evaluation" at bounding box center [323, 273] width 119 height 10
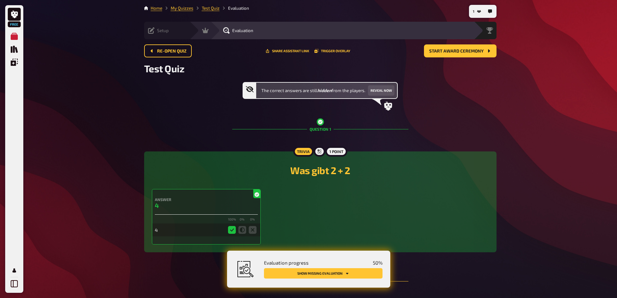
scroll to position [0, 0]
click at [376, 92] on button "Reveal now" at bounding box center [381, 91] width 27 height 10
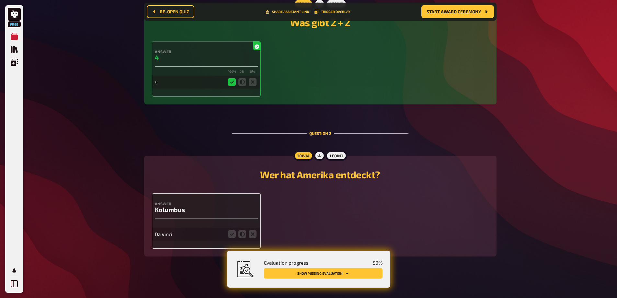
scroll to position [25, 0]
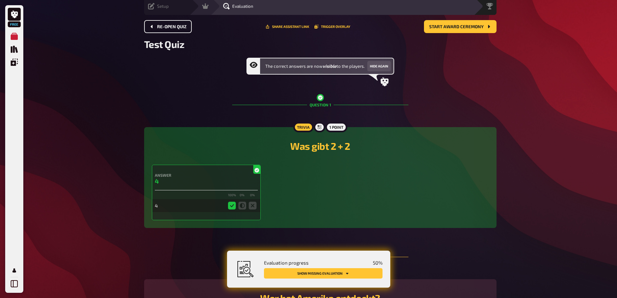
click at [167, 28] on span "Re-open Quiz" at bounding box center [171, 27] width 29 height 5
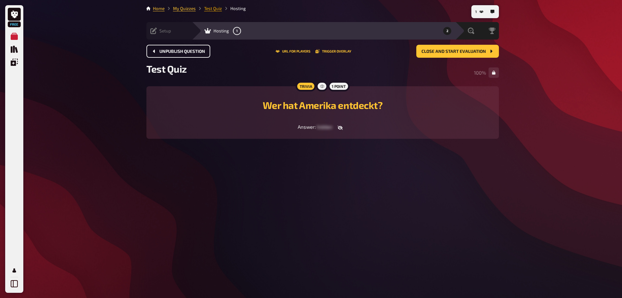
click at [212, 8] on link "Test Quiz" at bounding box center [213, 8] width 18 height 5
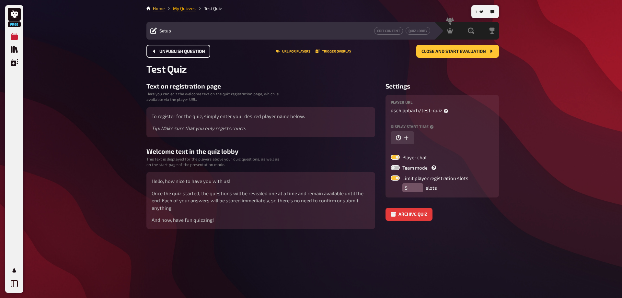
click at [188, 9] on link "My Quizzes" at bounding box center [184, 8] width 23 height 5
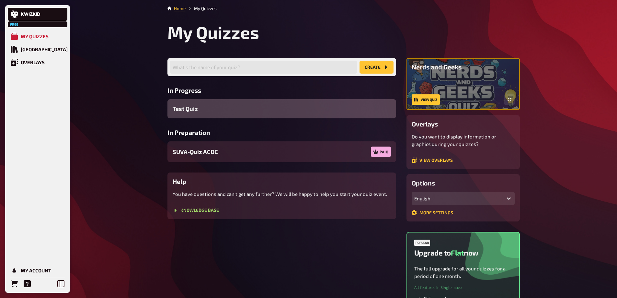
click at [228, 110] on div "Test Quiz" at bounding box center [281, 108] width 229 height 19
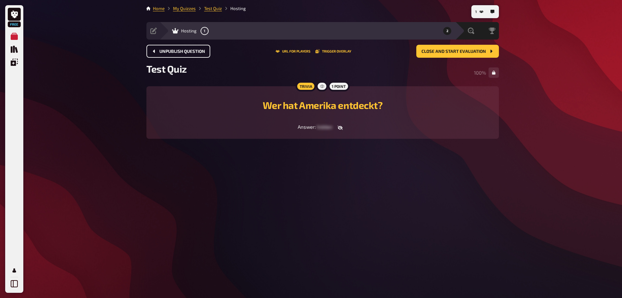
click at [162, 51] on span "Unpublish question" at bounding box center [182, 51] width 46 height 5
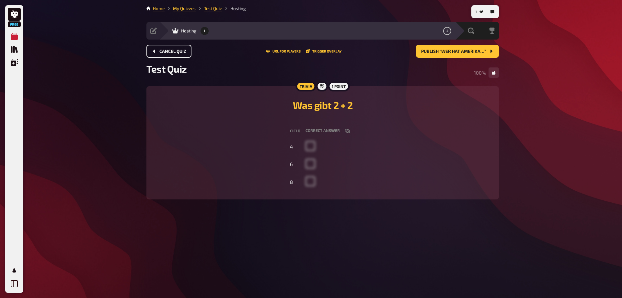
click at [162, 51] on span "Cancel Quiz" at bounding box center [172, 51] width 27 height 5
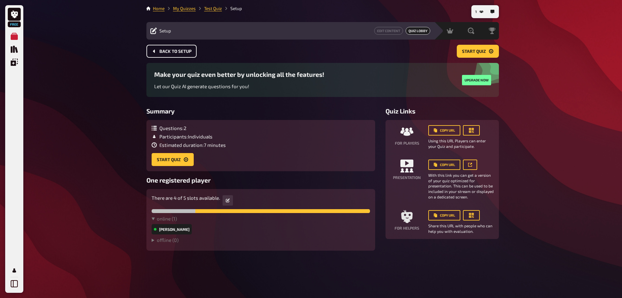
click at [166, 52] on span "Back to setup" at bounding box center [175, 51] width 32 height 5
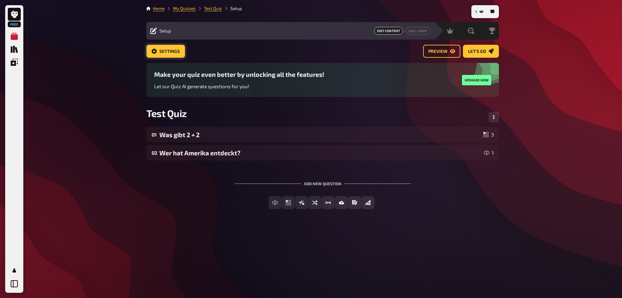
click at [153, 52] on icon "Settings" at bounding box center [154, 51] width 5 height 5
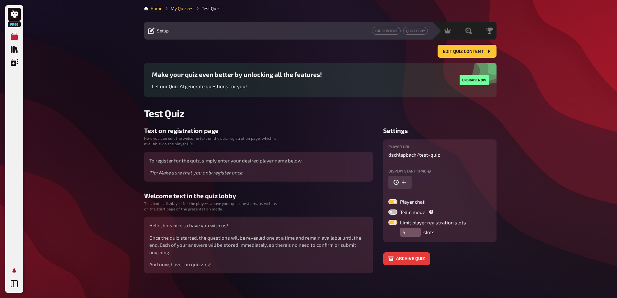
click at [12, 269] on icon "My Account" at bounding box center [14, 270] width 7 height 7
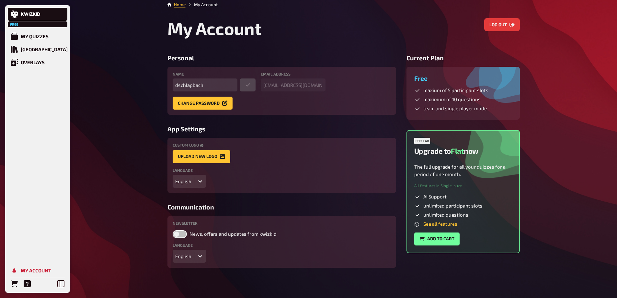
scroll to position [5, 0]
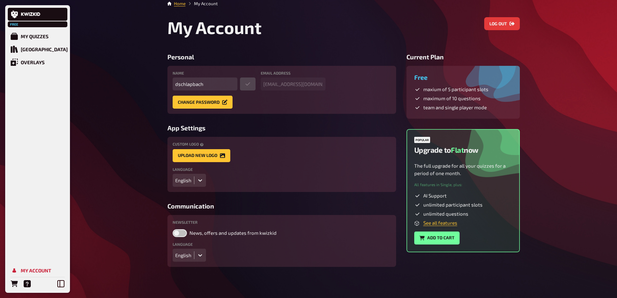
click at [198, 180] on icon at bounding box center [200, 180] width 6 height 6
click at [185, 194] on div "Deutsch" at bounding box center [189, 193] width 33 height 11
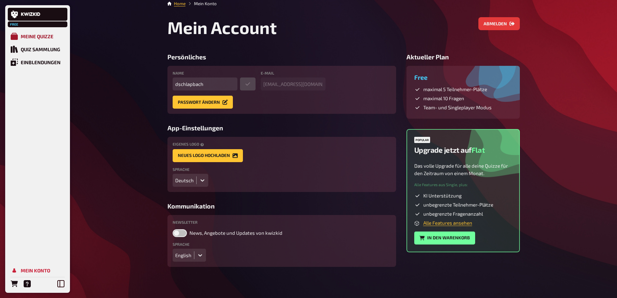
click at [41, 35] on div "Meine Quizze" at bounding box center [37, 36] width 33 height 6
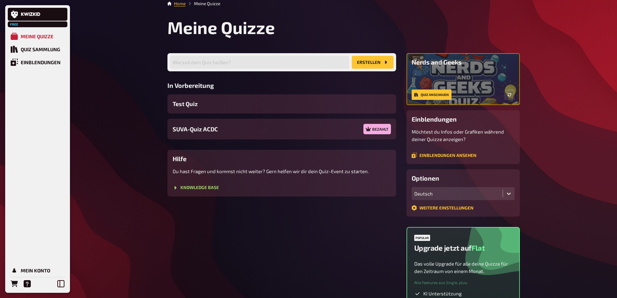
click at [188, 103] on span "Test Quiz" at bounding box center [185, 103] width 25 height 9
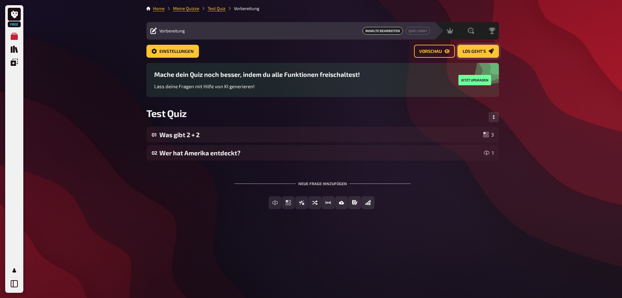
click at [477, 50] on span "Los geht's" at bounding box center [474, 51] width 23 height 5
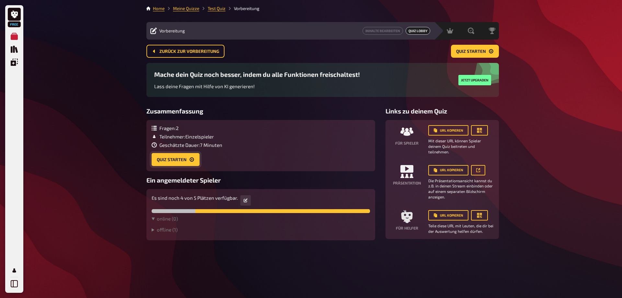
click at [174, 161] on button "Quiz starten" at bounding box center [176, 159] width 48 height 13
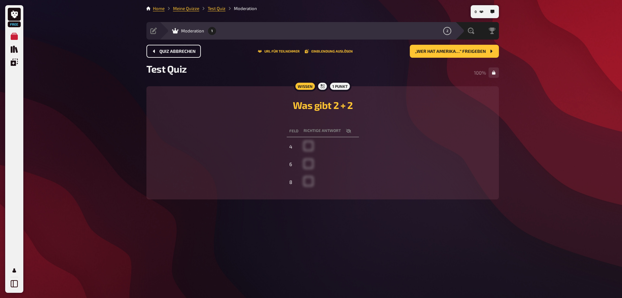
click at [166, 53] on span "Quiz abbrechen" at bounding box center [177, 51] width 36 height 5
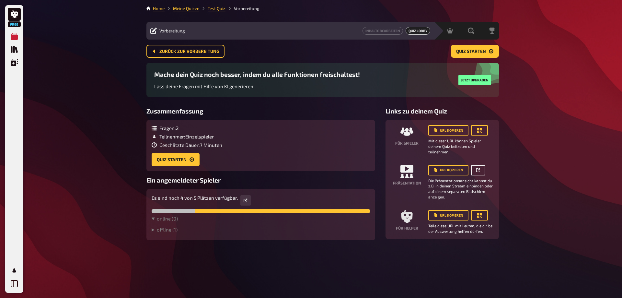
click at [477, 170] on icon at bounding box center [478, 170] width 4 height 4
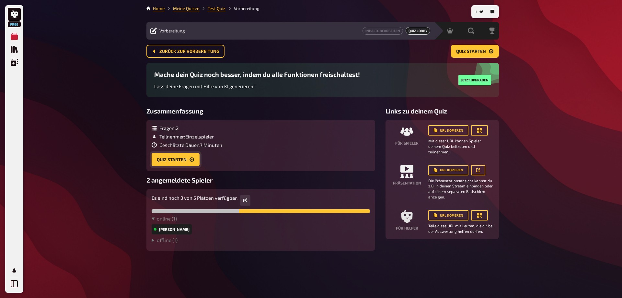
click at [170, 159] on button "Quiz starten" at bounding box center [176, 159] width 48 height 13
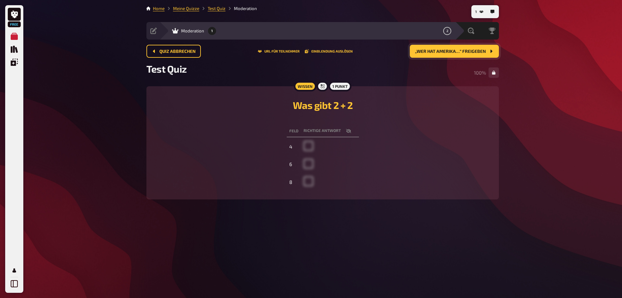
click at [439, 51] on span "„Wer hat Amerika…“ freigeben" at bounding box center [450, 51] width 71 height 5
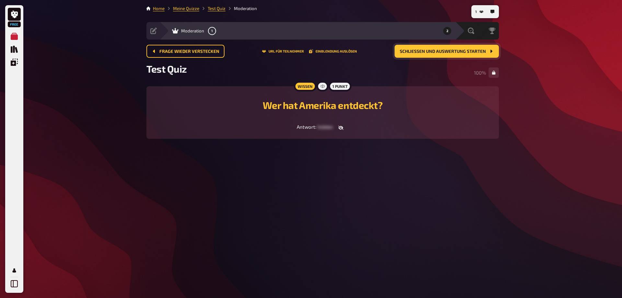
click at [439, 50] on span "Schließen und Auswertung starten" at bounding box center [443, 51] width 86 height 5
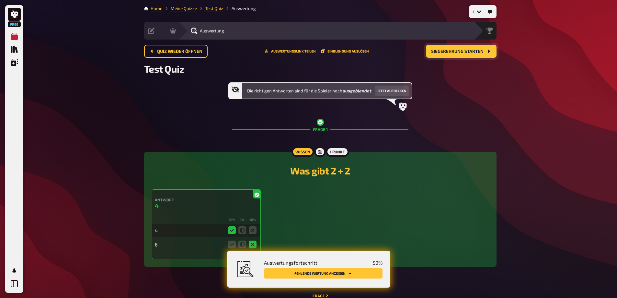
click at [342, 273] on button "Fehlende Wertung anzeigen" at bounding box center [323, 273] width 119 height 10
click at [455, 52] on span "Siegerehrung starten" at bounding box center [457, 51] width 52 height 5
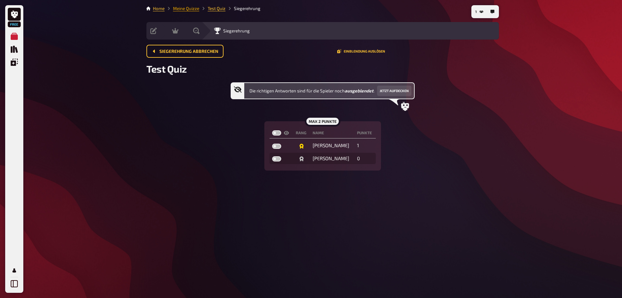
click at [189, 8] on link "Meine Quizze" at bounding box center [186, 8] width 26 height 5
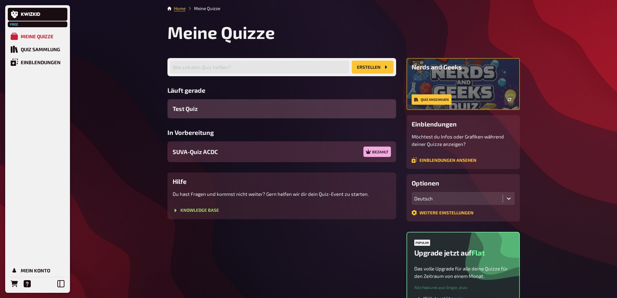
click at [217, 152] on span "SUVA-Quiz ACDC" at bounding box center [195, 151] width 45 height 9
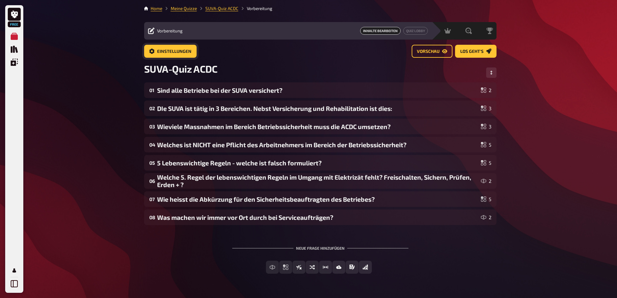
drag, startPoint x: 174, startPoint y: 51, endPoint x: 207, endPoint y: 58, distance: 34.0
click at [174, 51] on span "Einstellungen" at bounding box center [174, 51] width 34 height 5
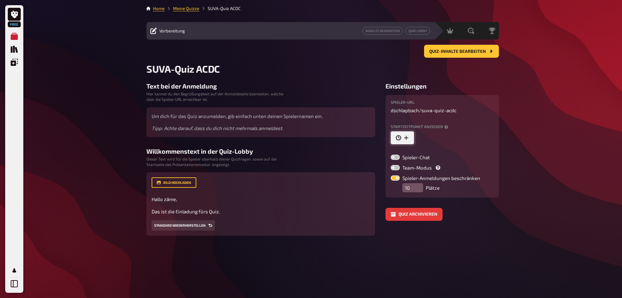
click at [411, 139] on button "button" at bounding box center [402, 137] width 23 height 13
click at [468, 137] on icon "button" at bounding box center [469, 138] width 3 height 4
click at [316, 83] on h3 "Text bei der Anmeldung" at bounding box center [260, 85] width 229 height 7
click at [198, 224] on button "Standard wiederherstellen" at bounding box center [183, 225] width 63 height 10
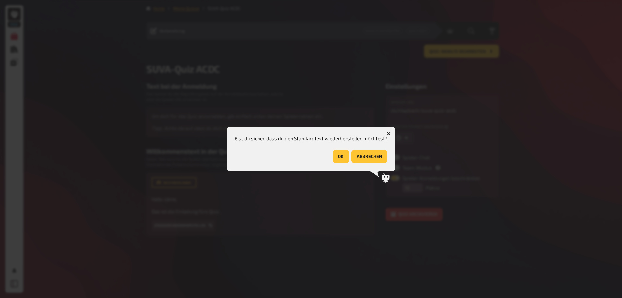
click at [339, 154] on button "OK" at bounding box center [341, 156] width 16 height 13
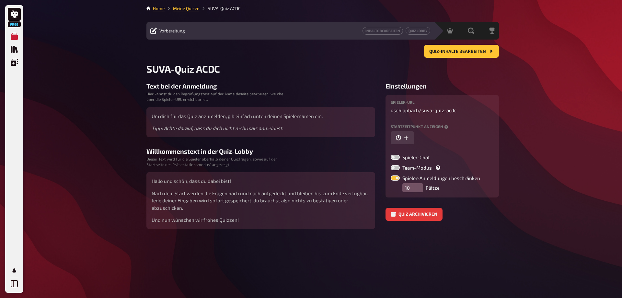
click at [296, 252] on div "Home Meine Quizze SUVA-Quiz ACDC Vorbereitung Inhalte Bearbeiten Quiz Lobby Mod…" at bounding box center [322, 149] width 363 height 298
click at [443, 52] on span "Quiz-Inhalte bearbeiten" at bounding box center [457, 51] width 57 height 5
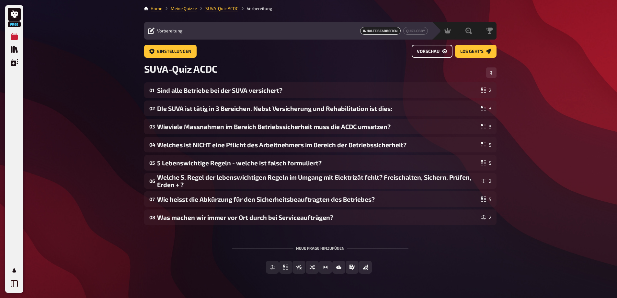
click at [426, 53] on span "Vorschau" at bounding box center [428, 51] width 23 height 5
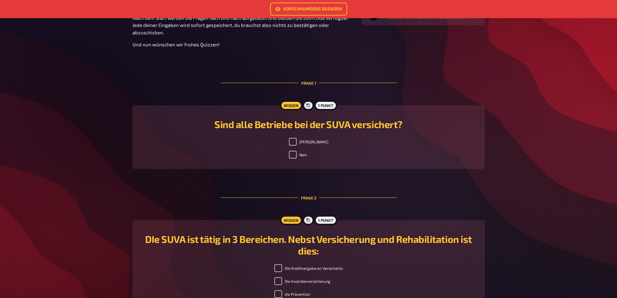
scroll to position [97, 0]
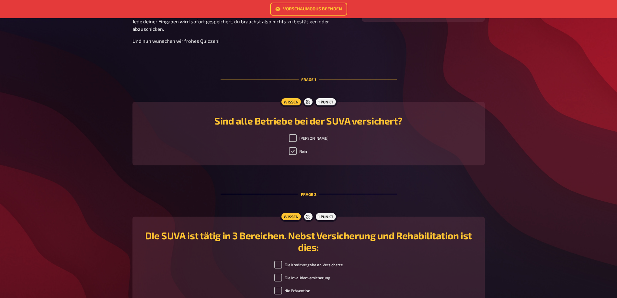
click at [297, 152] on input "Nein" at bounding box center [293, 151] width 8 height 8
checkbox input "false"
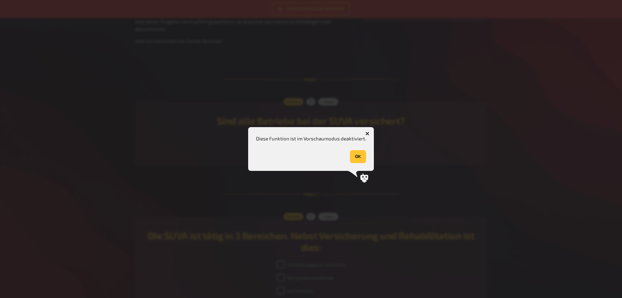
click at [360, 157] on button "OK" at bounding box center [358, 156] width 16 height 13
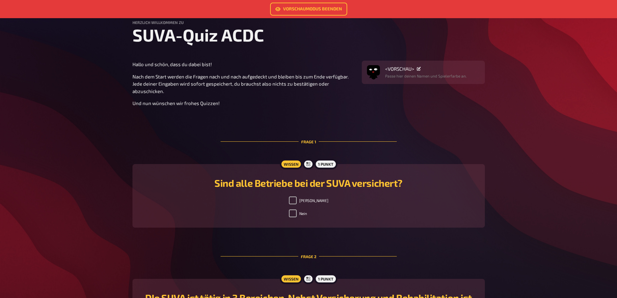
scroll to position [0, 0]
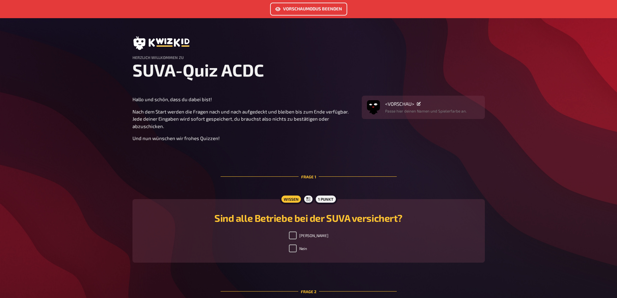
click at [312, 9] on link "Vorschaumodus beenden" at bounding box center [308, 9] width 77 height 13
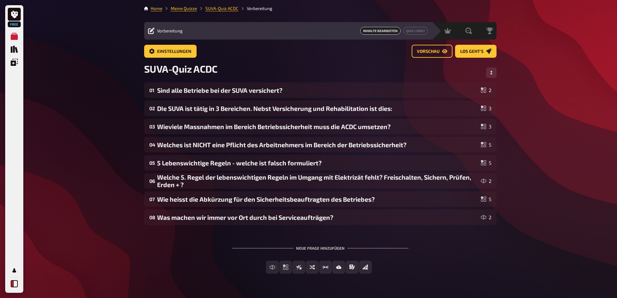
click at [15, 285] on icon at bounding box center [14, 283] width 7 height 7
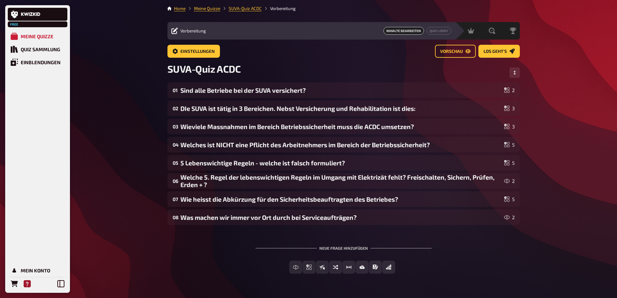
click at [27, 284] on icon "Hilfe" at bounding box center [27, 283] width 7 height 7
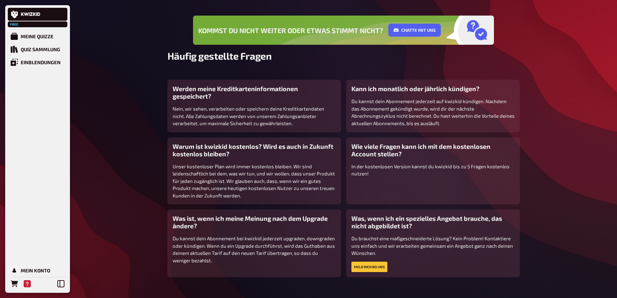
scroll to position [59, 0]
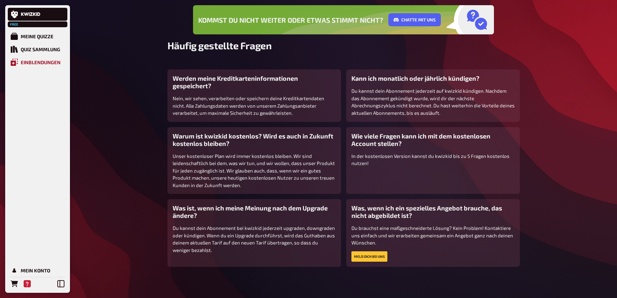
click at [49, 62] on div "Einblendungen" at bounding box center [41, 62] width 40 height 6
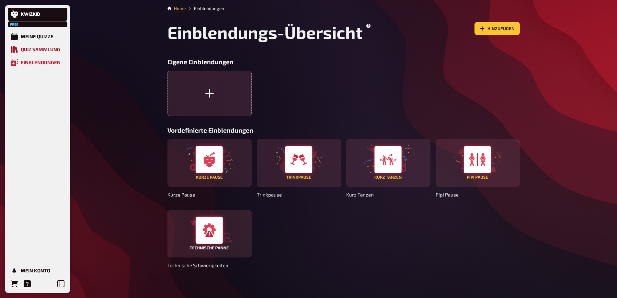
click at [48, 49] on div "Quiz Sammlung" at bounding box center [41, 49] width 40 height 6
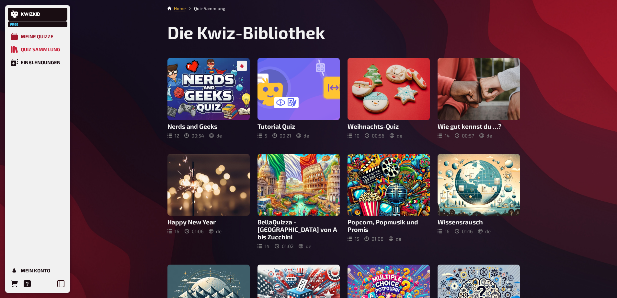
click at [37, 37] on div "Meine Quizze" at bounding box center [37, 36] width 33 height 6
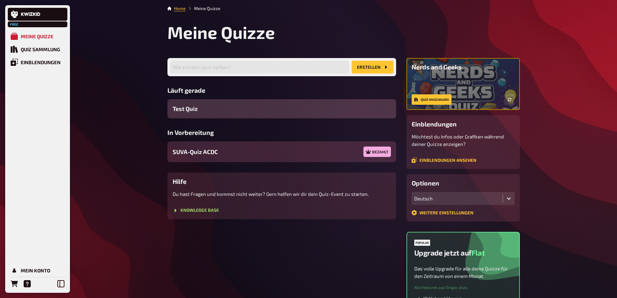
click at [244, 154] on div "SUVA-Quiz ACDC Bezahlt" at bounding box center [281, 151] width 229 height 21
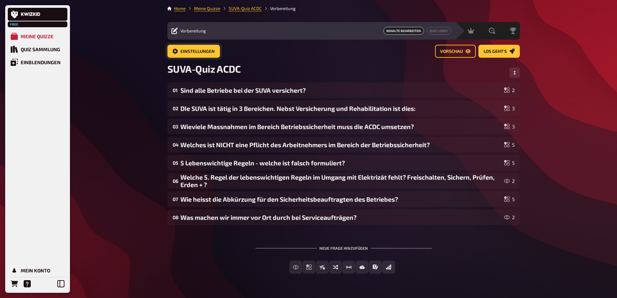
click at [195, 50] on span "Einstellungen" at bounding box center [197, 51] width 34 height 5
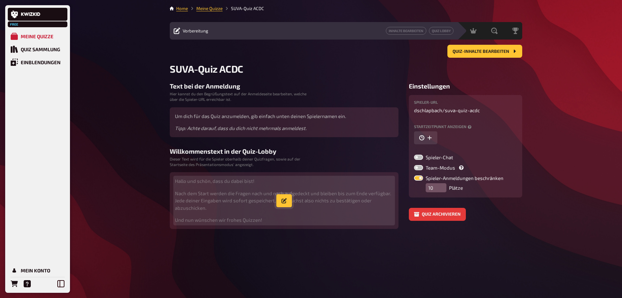
click at [288, 199] on button "button" at bounding box center [284, 200] width 16 height 13
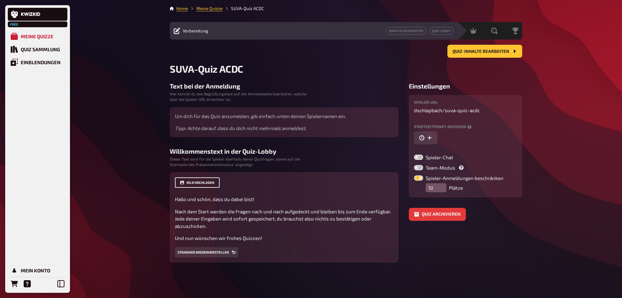
click at [202, 184] on button "Bild hochladen" at bounding box center [197, 182] width 45 height 10
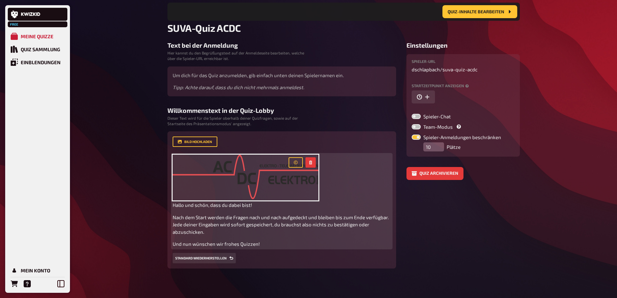
scroll to position [48, 0]
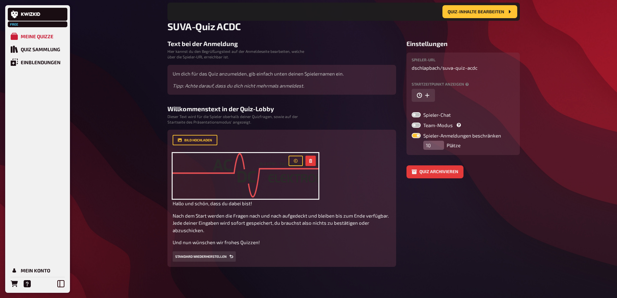
click at [431, 234] on aside "Einstellungen Spieler-URL dschlapbach / suva-quiz-acdc Startzeitpunkt anzeigen …" at bounding box center [462, 153] width 113 height 227
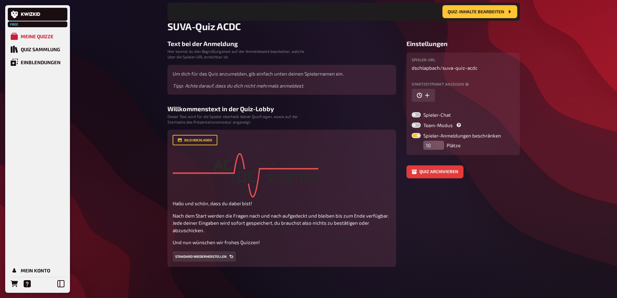
click at [247, 143] on div "Bild hochladen ﻿ Hallo und schön, dass du dabei bist! Nach dem Start werden die…" at bounding box center [282, 198] width 218 height 127
drag, startPoint x: 247, startPoint y: 143, endPoint x: 238, endPoint y: 143, distance: 9.1
click at [238, 143] on div "Bild hochladen ﻿ Hallo und schön, dass du dabei bist! Nach dem Start werden die…" at bounding box center [282, 198] width 218 height 127
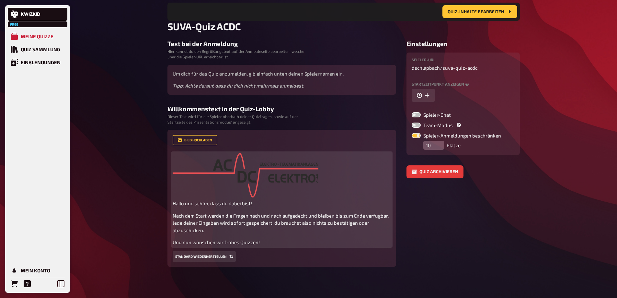
click at [229, 176] on img at bounding box center [246, 176] width 146 height 46
click at [295, 160] on figure "﻿" at bounding box center [246, 176] width 146 height 46
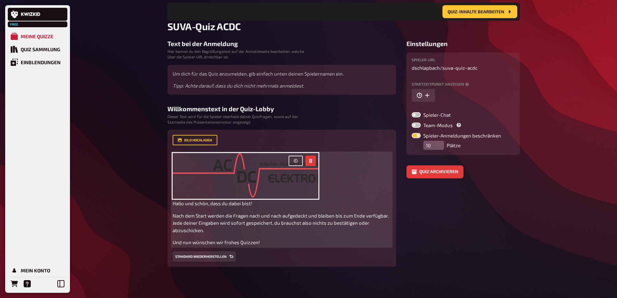
click at [295, 158] on button "button" at bounding box center [296, 160] width 14 height 10
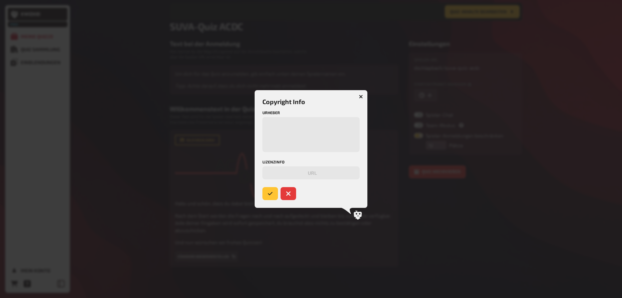
click at [359, 97] on button "button" at bounding box center [361, 96] width 10 height 10
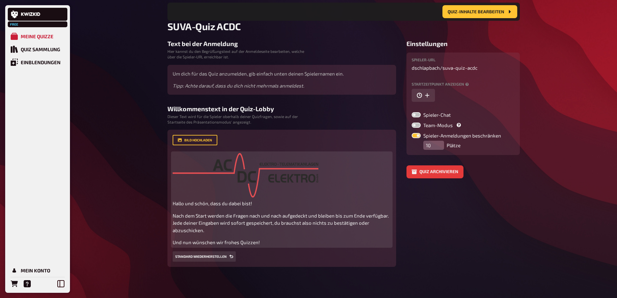
click at [298, 173] on img at bounding box center [246, 176] width 146 height 46
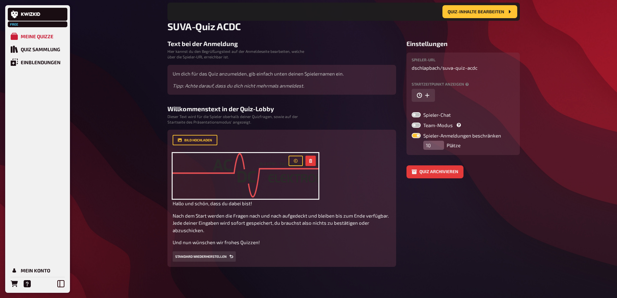
click at [435, 206] on aside "Einstellungen Spieler-URL dschlapbach / suva-quiz-acdc Startzeitpunkt anzeigen …" at bounding box center [462, 153] width 113 height 227
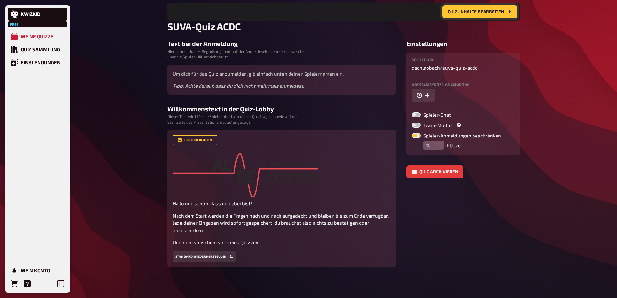
click at [489, 10] on span "Quiz-Inhalte bearbeiten" at bounding box center [476, 11] width 57 height 5
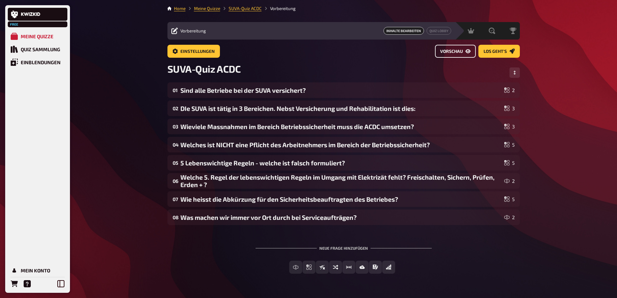
click at [454, 51] on span "Vorschau" at bounding box center [451, 51] width 23 height 5
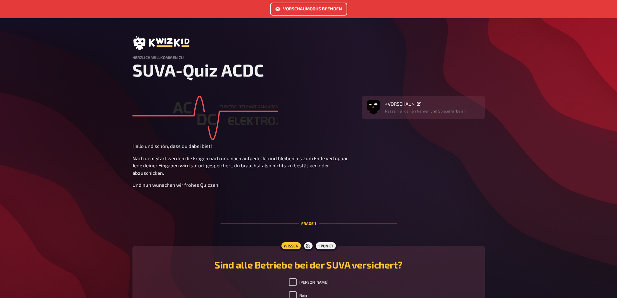
click at [326, 9] on link "Vorschaumodus beenden" at bounding box center [308, 9] width 77 height 13
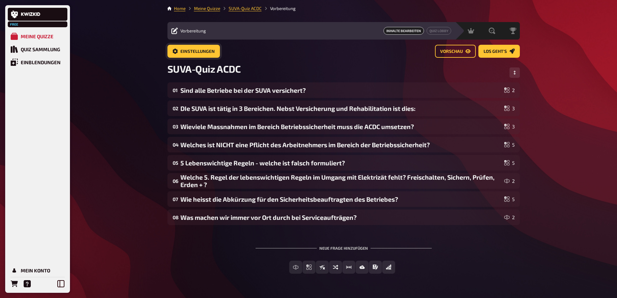
click at [204, 52] on span "Einstellungen" at bounding box center [197, 51] width 34 height 5
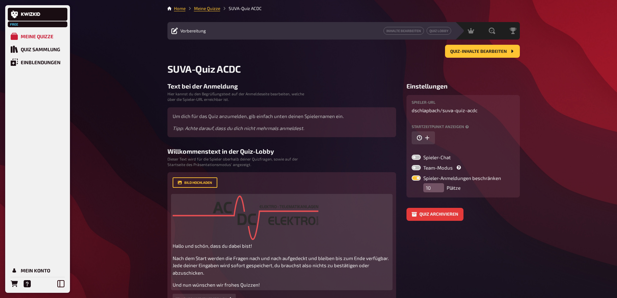
click at [213, 211] on img at bounding box center [246, 218] width 146 height 46
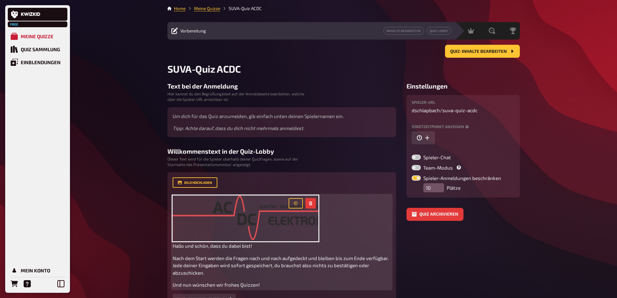
click at [312, 203] on icon "button" at bounding box center [311, 203] width 4 height 4
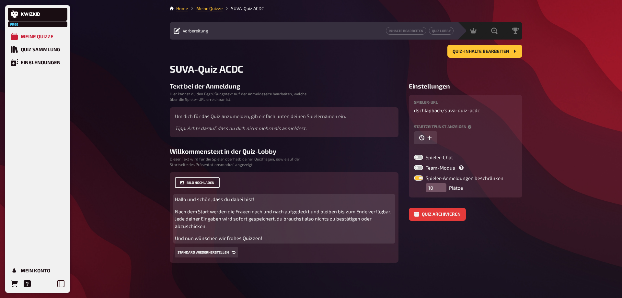
click at [209, 183] on button "Bild hochladen" at bounding box center [197, 182] width 45 height 10
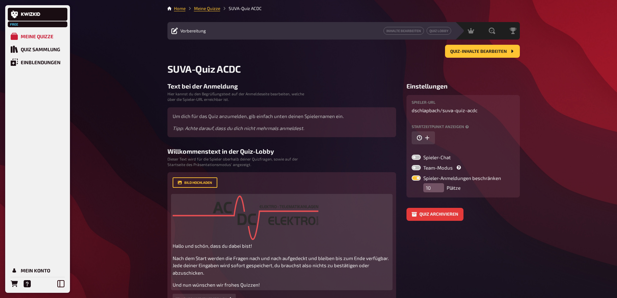
click at [307, 202] on button "button" at bounding box center [310, 203] width 10 height 10
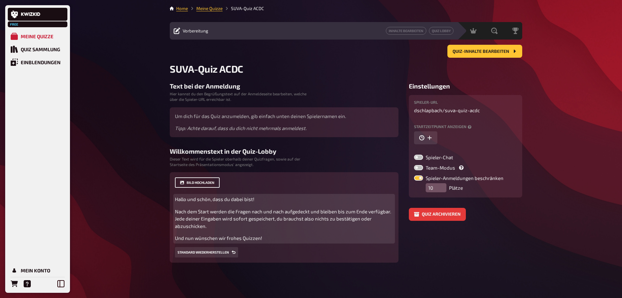
click at [205, 183] on button "Bild hochladen" at bounding box center [197, 182] width 45 height 10
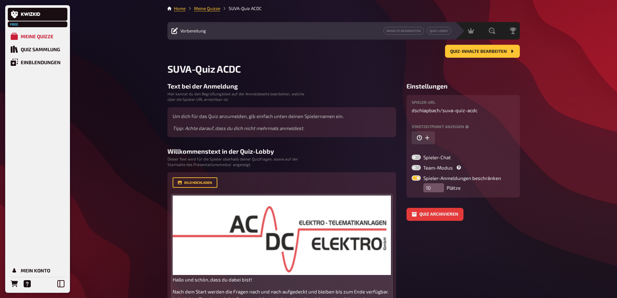
click at [459, 257] on aside "Einstellungen Spieler-URL dschlapbach / suva-quiz-acdc Startzeitpunkt anzeigen …" at bounding box center [462, 212] width 113 height 260
click at [473, 53] on span "Quiz-Inhalte bearbeiten" at bounding box center [478, 51] width 57 height 5
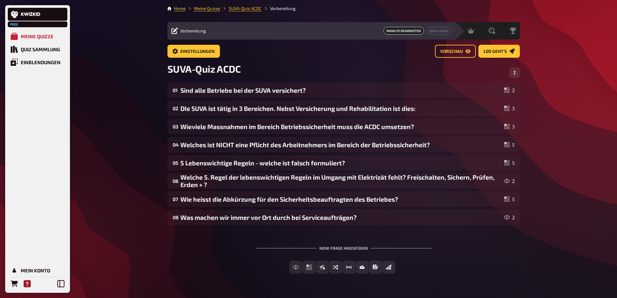
click at [26, 283] on icon "Hilfe" at bounding box center [27, 283] width 7 height 7
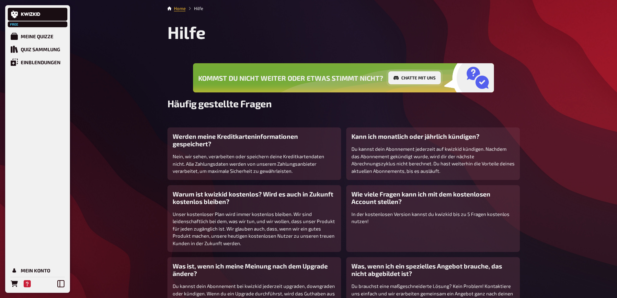
click at [415, 78] on button "Chatte mit uns" at bounding box center [414, 77] width 52 height 13
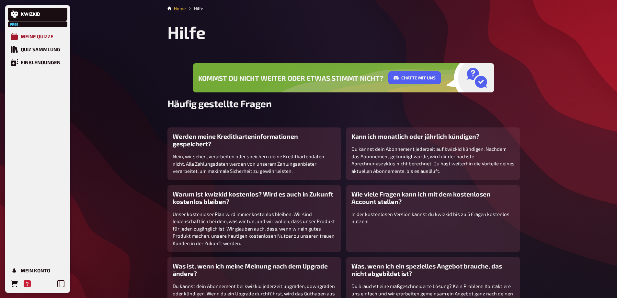
click at [36, 33] on link "Meine Quizze" at bounding box center [38, 36] width 60 height 13
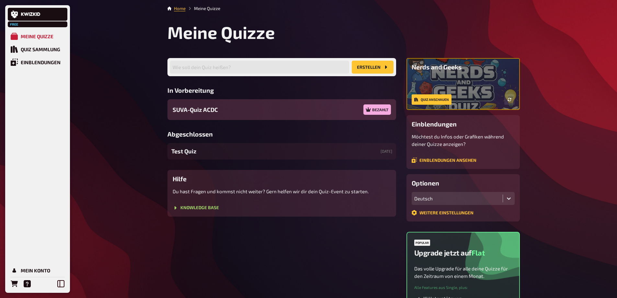
click at [219, 111] on div "SUVA-Quiz ACDC Bezahlt" at bounding box center [281, 109] width 229 height 21
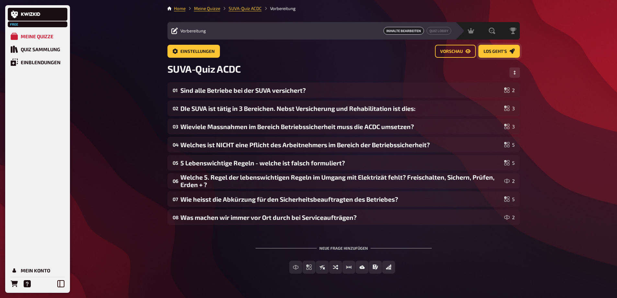
click at [496, 50] on span "Los geht's" at bounding box center [495, 51] width 23 height 5
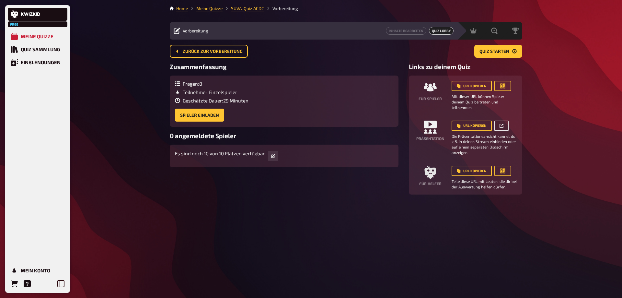
click at [507, 127] on link at bounding box center [501, 125] width 14 height 10
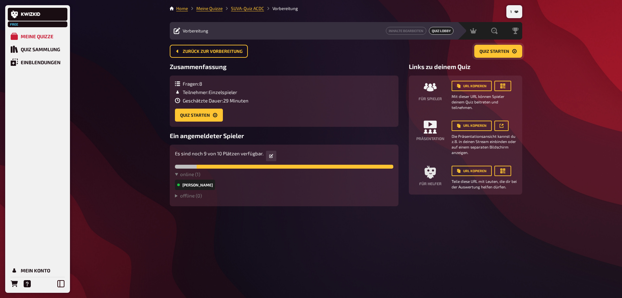
click at [487, 51] on span "Quiz starten" at bounding box center [494, 51] width 30 height 5
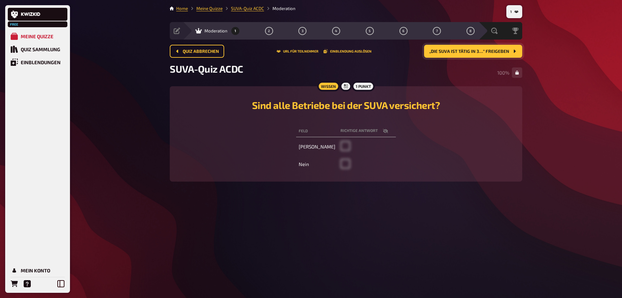
click at [487, 51] on span "„DIe SUVA ist tätig in 3…“ freigeben" at bounding box center [469, 51] width 80 height 5
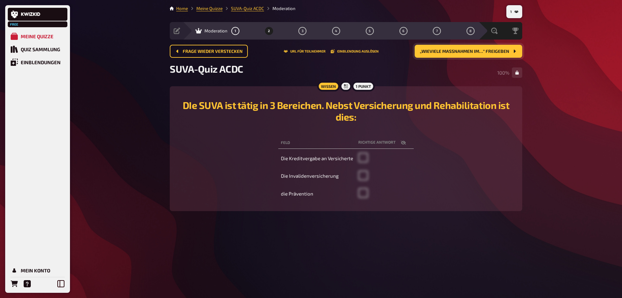
click at [480, 50] on span "„Wieviele Massnahmen im…“ freigeben" at bounding box center [464, 51] width 89 height 5
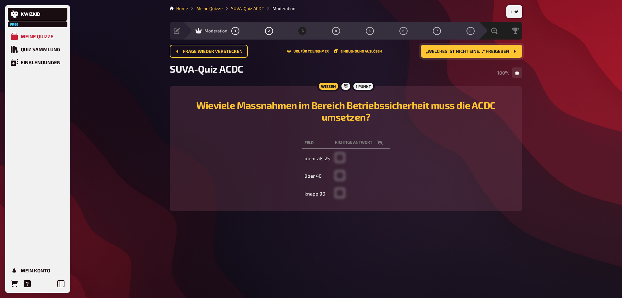
click at [480, 50] on span "„Welches ist NICHT eine…“ freigeben" at bounding box center [467, 51] width 83 height 5
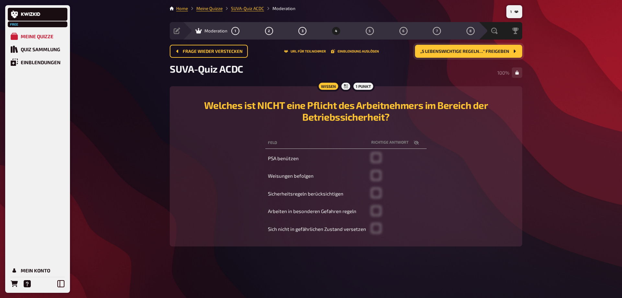
click at [450, 53] on span "„5 Lebenswichtige Regeln…“ freigeben" at bounding box center [464, 51] width 89 height 5
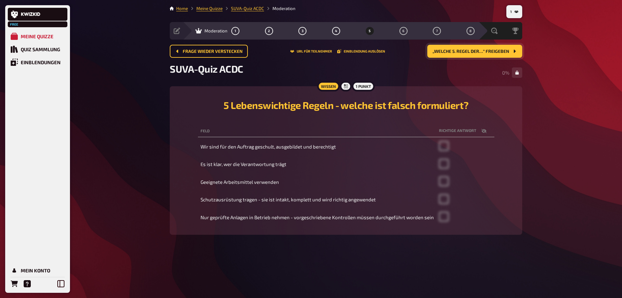
click at [463, 52] on span "„Welche 5. Regel der…“ freigeben" at bounding box center [470, 51] width 77 height 5
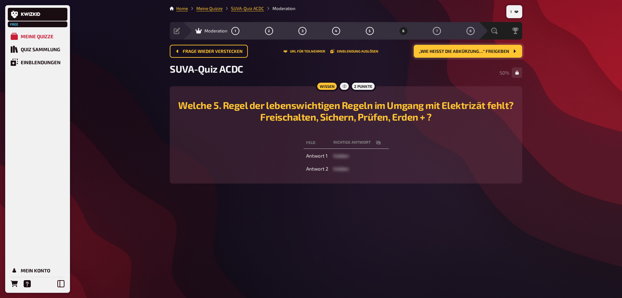
click at [438, 52] on span "„Wie heisst die Abkürzung…“ freigeben" at bounding box center [464, 51] width 90 height 5
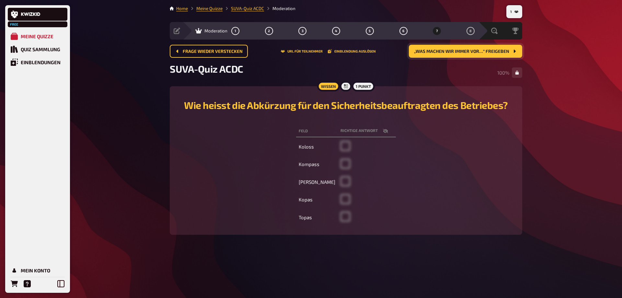
click at [428, 51] on span "„Was machen wir immer vor…“ freigeben" at bounding box center [461, 51] width 95 height 5
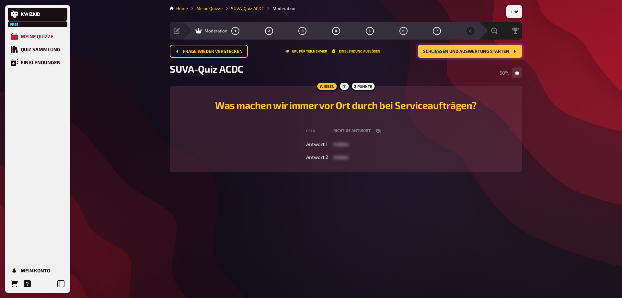
click at [442, 51] on span "Schließen und Auswertung starten" at bounding box center [466, 51] width 86 height 5
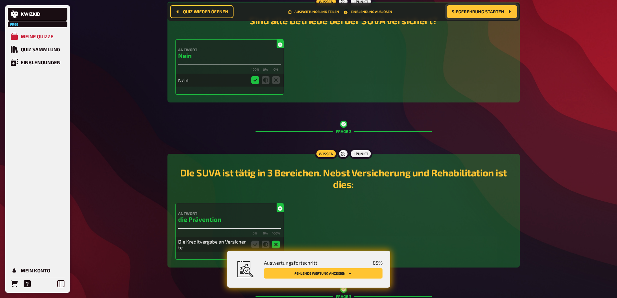
scroll to position [167, 0]
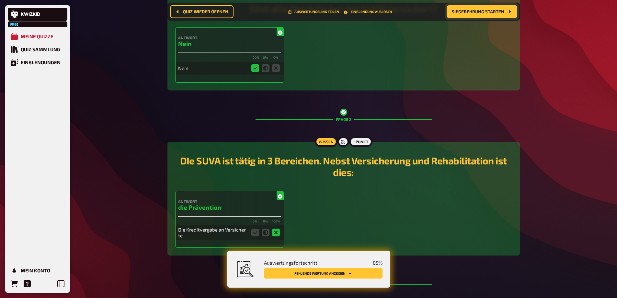
click at [343, 273] on button "Fehlende Wertung anzeigen" at bounding box center [323, 273] width 119 height 10
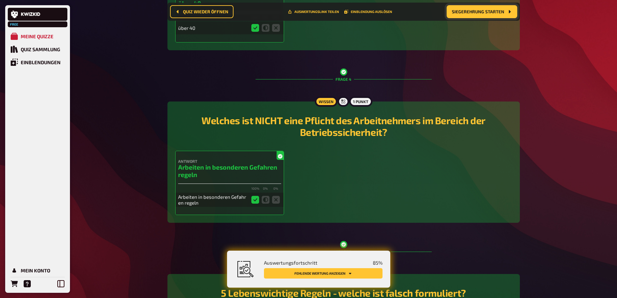
scroll to position [409, 0]
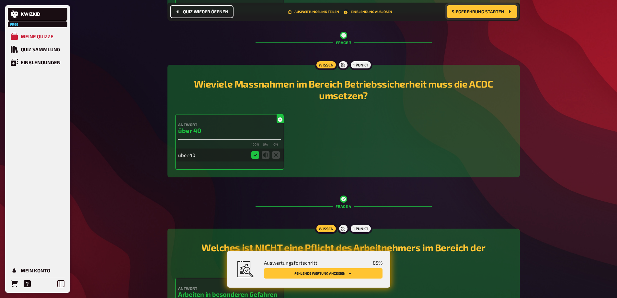
click at [209, 12] on span "Quiz wieder öffnen" at bounding box center [205, 11] width 45 height 5
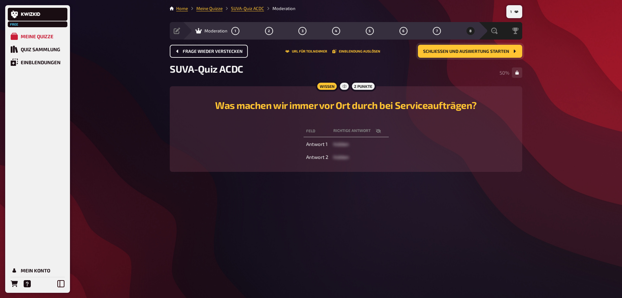
click at [195, 51] on span "Frage wieder verstecken" at bounding box center [213, 51] width 60 height 5
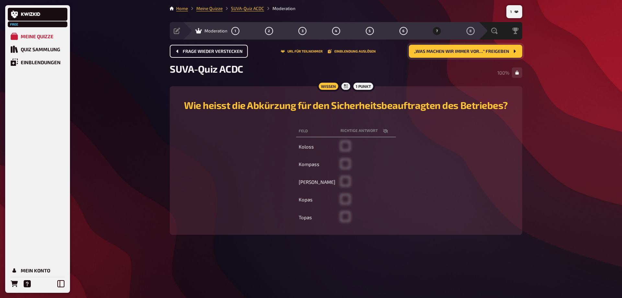
click at [196, 54] on button "Frage wieder verstecken" at bounding box center [209, 51] width 78 height 13
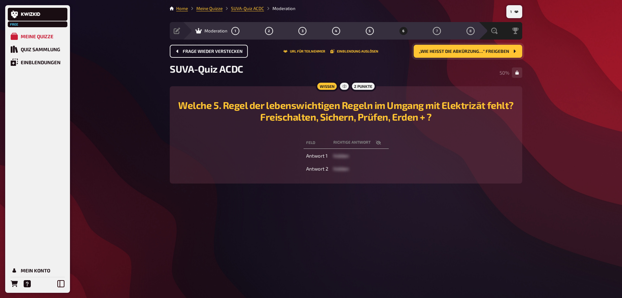
click at [196, 54] on button "Frage wieder verstecken" at bounding box center [209, 51] width 78 height 13
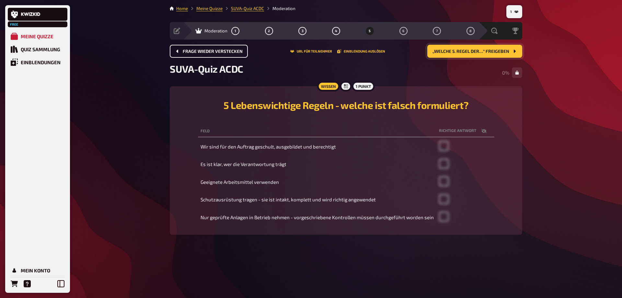
click at [196, 54] on button "Frage wieder verstecken" at bounding box center [209, 51] width 78 height 13
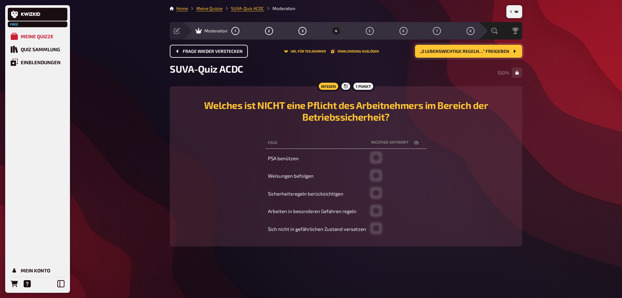
click at [196, 54] on button "Frage wieder verstecken" at bounding box center [209, 51] width 78 height 13
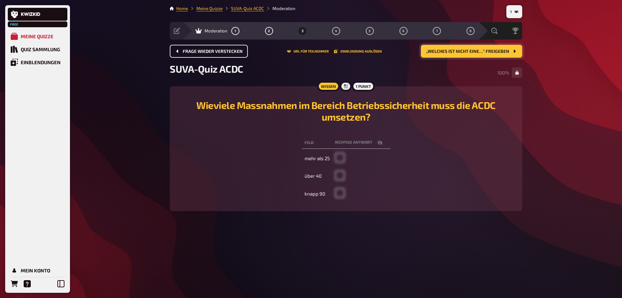
click at [196, 54] on button "Frage wieder verstecken" at bounding box center [209, 51] width 78 height 13
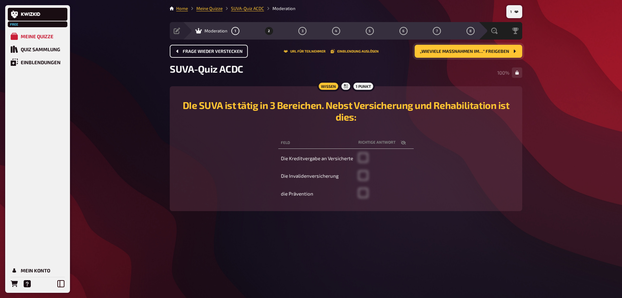
click at [196, 54] on button "Frage wieder verstecken" at bounding box center [209, 51] width 78 height 13
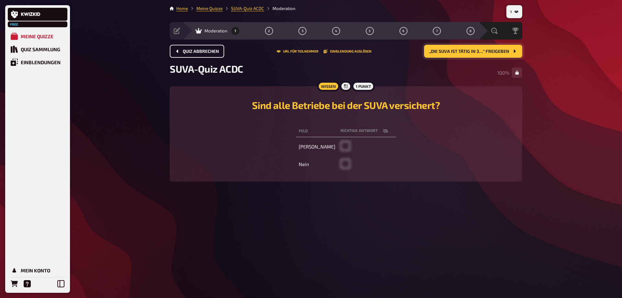
click at [196, 54] on button "Quiz abbrechen" at bounding box center [197, 51] width 54 height 13
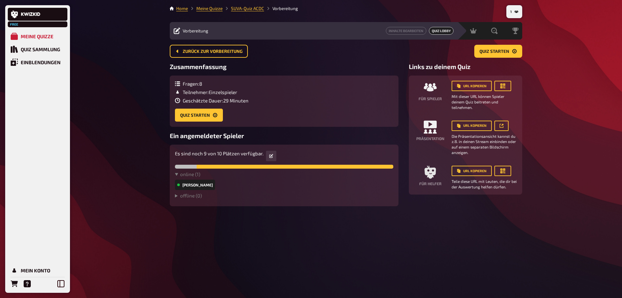
click at [186, 184] on div "Hans" at bounding box center [195, 184] width 40 height 10
click at [443, 32] on span "Quiz Lobby" at bounding box center [441, 31] width 25 height 8
click at [270, 156] on icon at bounding box center [271, 156] width 4 height 4
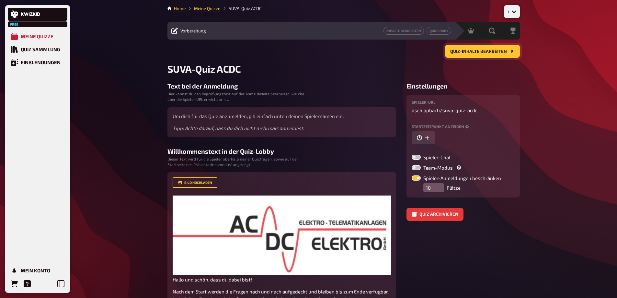
click at [485, 51] on span "Quiz-Inhalte bearbeiten" at bounding box center [478, 51] width 57 height 5
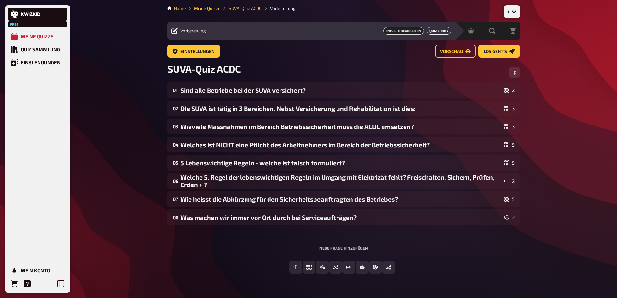
click at [440, 30] on link "Quiz Lobby" at bounding box center [439, 31] width 25 height 8
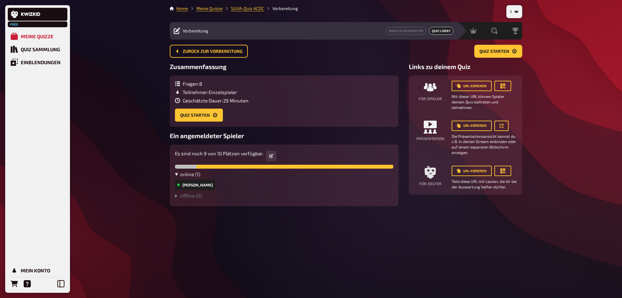
click at [185, 176] on summary "online ( 1 )" at bounding box center [284, 174] width 218 height 6
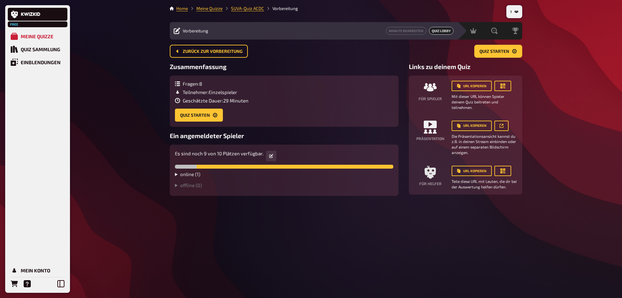
click at [185, 176] on summary "online ( 1 )" at bounding box center [284, 174] width 218 height 6
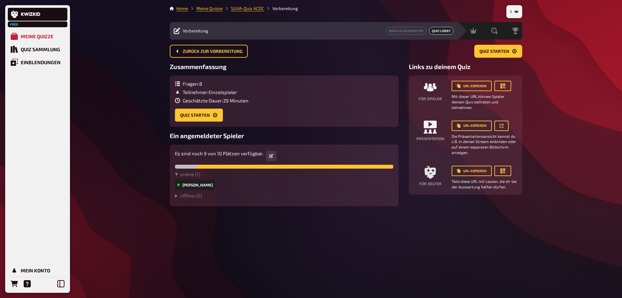
click at [179, 187] on div "Hans" at bounding box center [195, 184] width 40 height 10
click at [188, 184] on div "Hans" at bounding box center [195, 184] width 40 height 10
drag, startPoint x: 188, startPoint y: 184, endPoint x: 205, endPoint y: 200, distance: 23.6
click at [205, 200] on details "offline ( 0 )" at bounding box center [284, 196] width 218 height 8
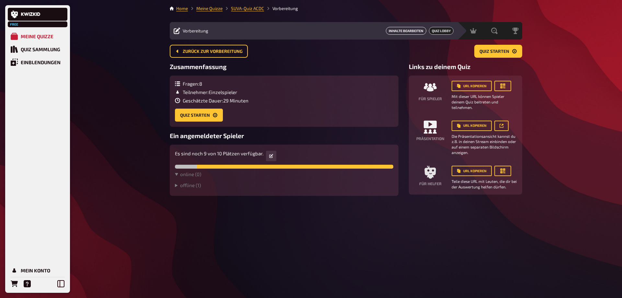
click at [405, 32] on link "Inhalte Bearbeiten" at bounding box center [406, 31] width 40 height 8
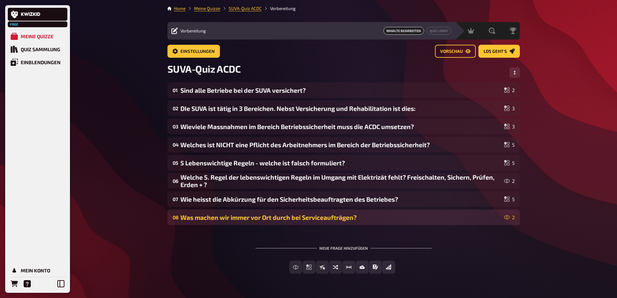
click at [291, 219] on div "Was machen wir immer vor Ort durch bei Serviceaufträgen?" at bounding box center [340, 216] width 321 height 7
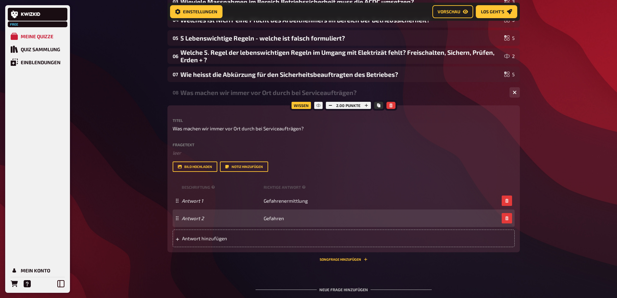
scroll to position [135, 0]
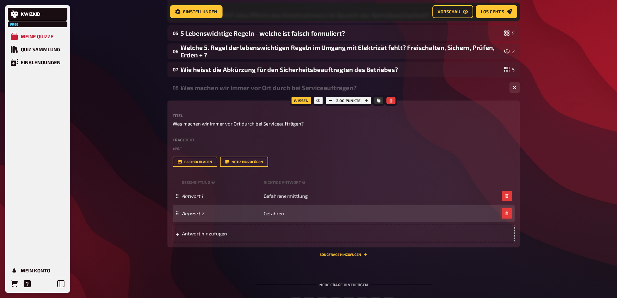
click at [506, 214] on icon "button" at bounding box center [506, 213] width 3 height 4
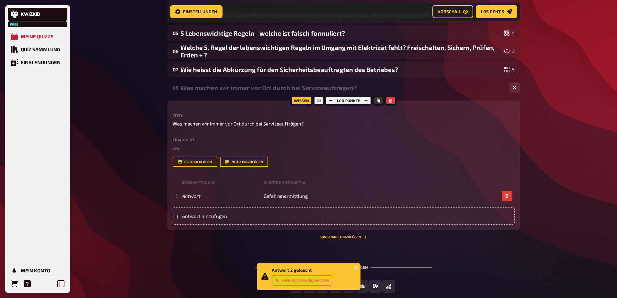
click at [356, 267] on icon "close" at bounding box center [356, 267] width 5 height 5
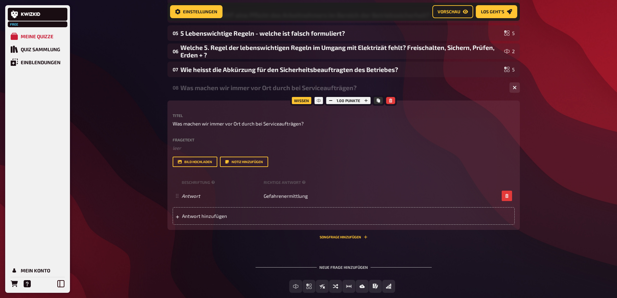
scroll to position [102, 0]
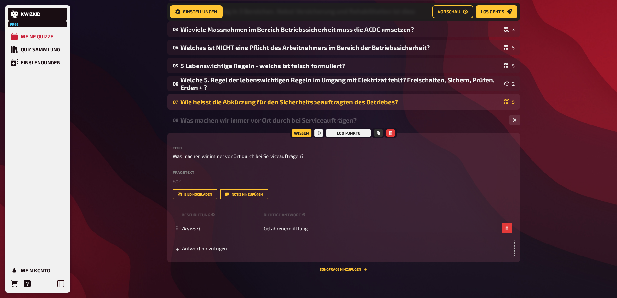
click at [397, 101] on div "Wie heisst die Abkürzung für den Sicherheitsbeauftragten des Betriebes?" at bounding box center [340, 101] width 321 height 7
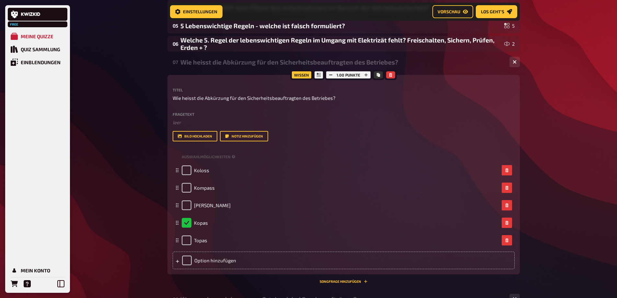
scroll to position [70, 0]
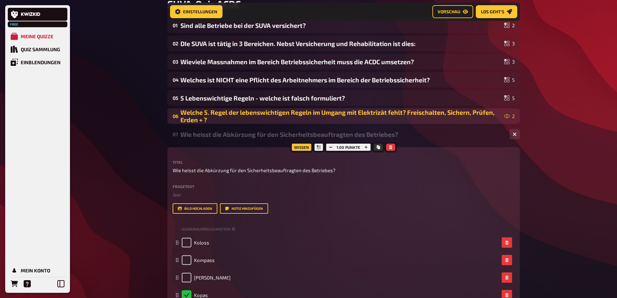
click at [360, 112] on div "Welche 5. Regel der lebenswichtigen Regeln im Umgang mit Elektrizät fehlt? Frei…" at bounding box center [340, 116] width 321 height 15
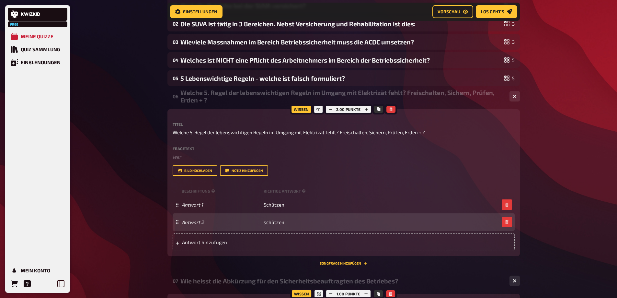
scroll to position [102, 0]
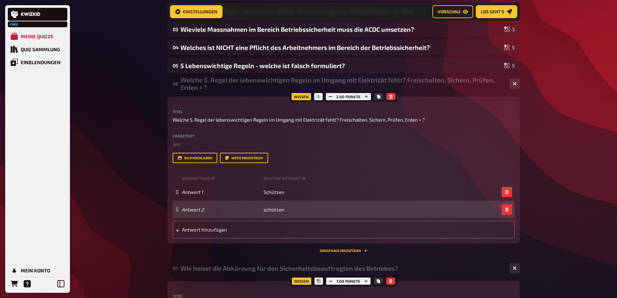
click at [507, 208] on icon "button" at bounding box center [506, 209] width 3 height 4
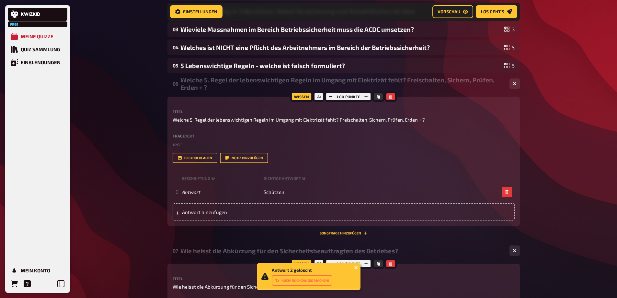
click at [356, 267] on icon "close" at bounding box center [355, 267] width 3 height 3
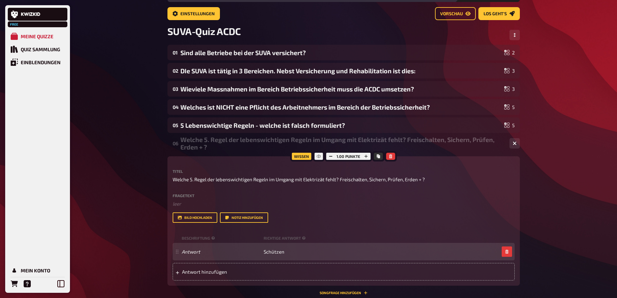
scroll to position [38, 0]
click at [266, 253] on span "Schützen" at bounding box center [274, 251] width 21 height 6
click at [265, 252] on span "Schützen" at bounding box center [274, 251] width 21 height 6
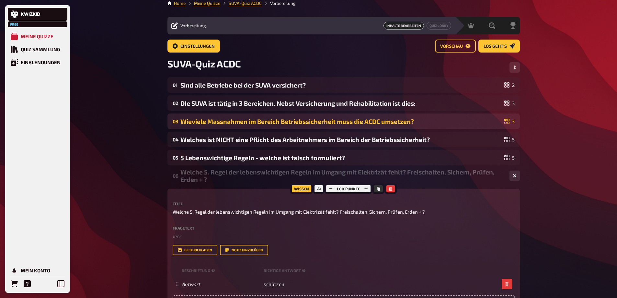
scroll to position [0, 0]
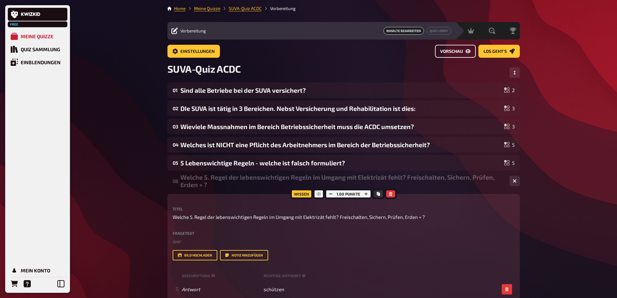
click at [451, 50] on span "Vorschau" at bounding box center [451, 51] width 23 height 5
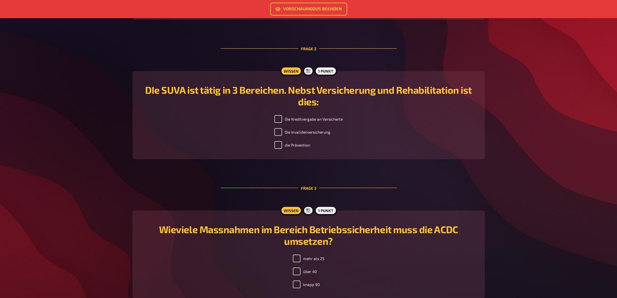
scroll to position [231, 0]
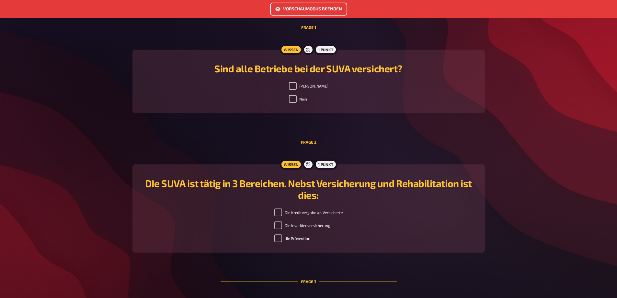
click at [296, 10] on link "Vorschaumodus beenden" at bounding box center [308, 9] width 77 height 13
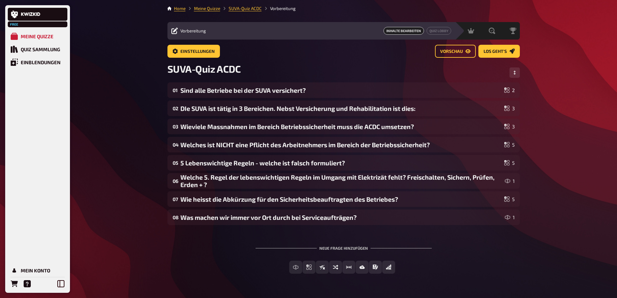
click at [145, 108] on div "Free Meine Quizze Quiz Sammlung Einblendungen Mein Konto Home Meine Quizze SUVA…" at bounding box center [308, 157] width 617 height 315
click at [492, 52] on span "Los geht's" at bounding box center [495, 51] width 23 height 5
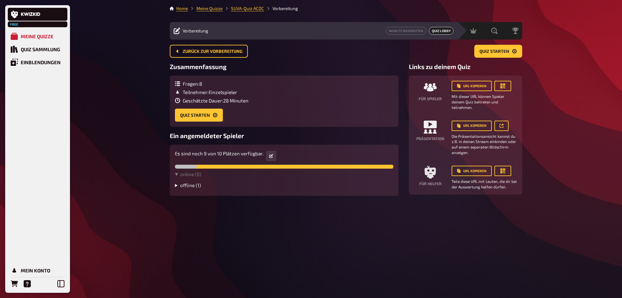
click at [176, 185] on summary "offline ( 1 )" at bounding box center [284, 185] width 218 height 6
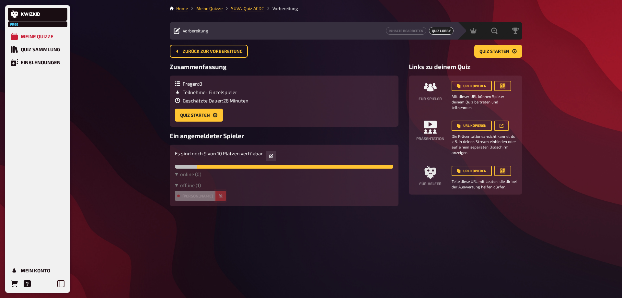
click at [219, 196] on icon "button" at bounding box center [221, 195] width 4 height 3
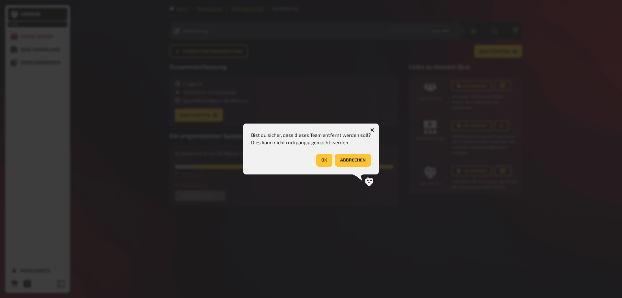
click at [327, 159] on button "OK" at bounding box center [324, 160] width 16 height 13
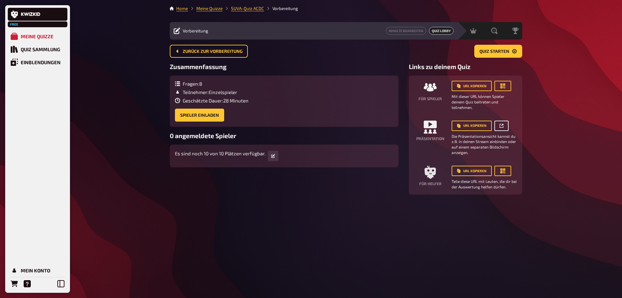
click at [499, 125] on icon at bounding box center [501, 126] width 4 height 4
click at [344, 215] on div "Home Meine Quizze SUVA-Quiz ACDC Vorbereitung Vorbereitung Inhalte Bearbeiten Q…" at bounding box center [346, 149] width 363 height 298
click at [30, 14] on icon at bounding box center [30, 14] width 19 height 4
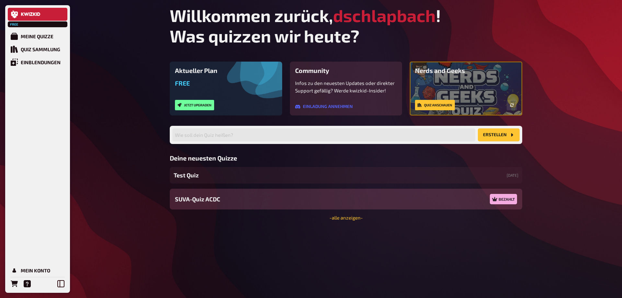
click at [505, 199] on div "Bezahlt" at bounding box center [503, 199] width 27 height 10
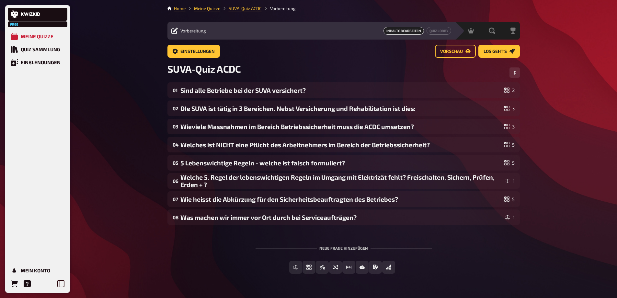
click at [125, 193] on div "Free Meine Quizze Quiz Sammlung Einblendungen Mein Konto Home Meine Quizze SUVA…" at bounding box center [308, 157] width 617 height 315
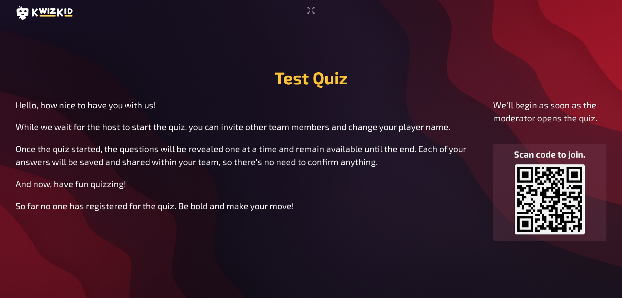
click at [265, 202] on div "So far no one has registered for the quiz. Be bold and make your move!" at bounding box center [249, 205] width 467 height 10
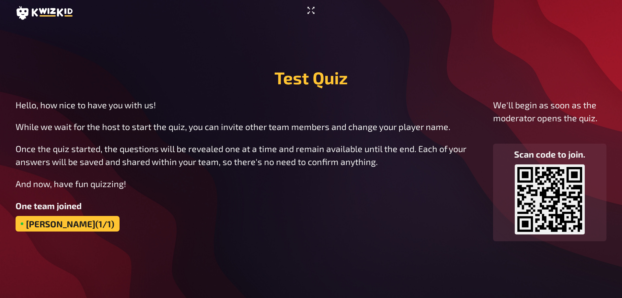
click at [309, 11] on icon "Enter Fullscreen" at bounding box center [311, 10] width 10 height 10
